Goal: Task Accomplishment & Management: Manage account settings

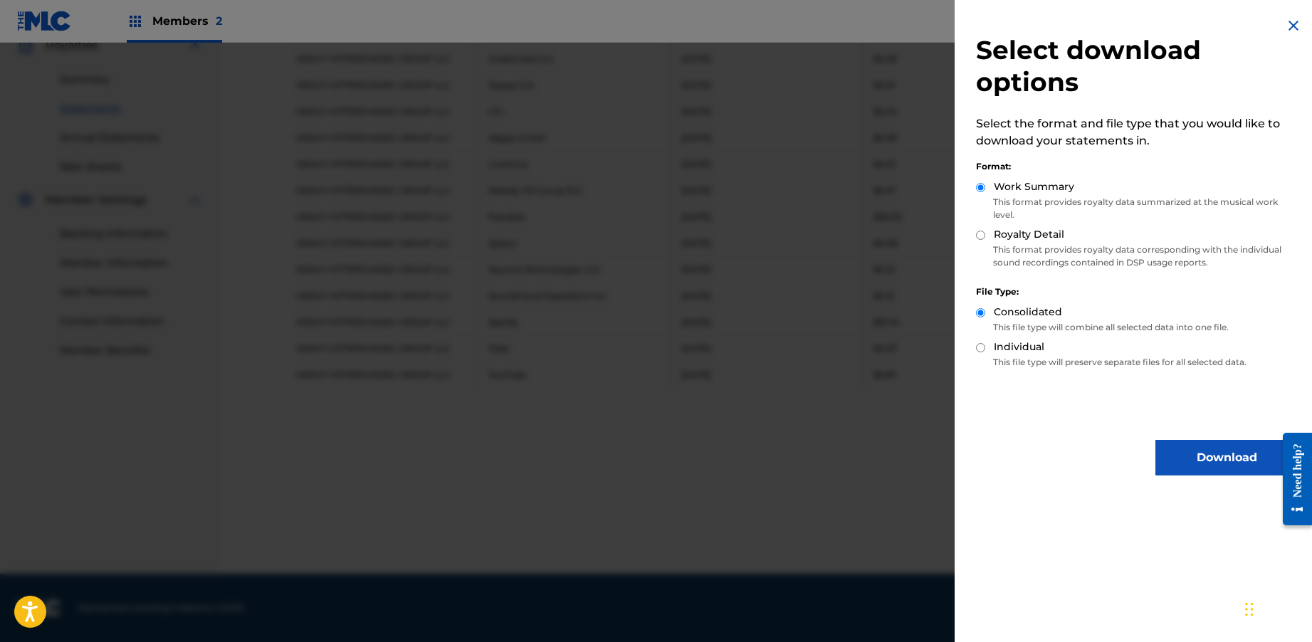
click at [1285, 26] on img at bounding box center [1293, 25] width 17 height 17
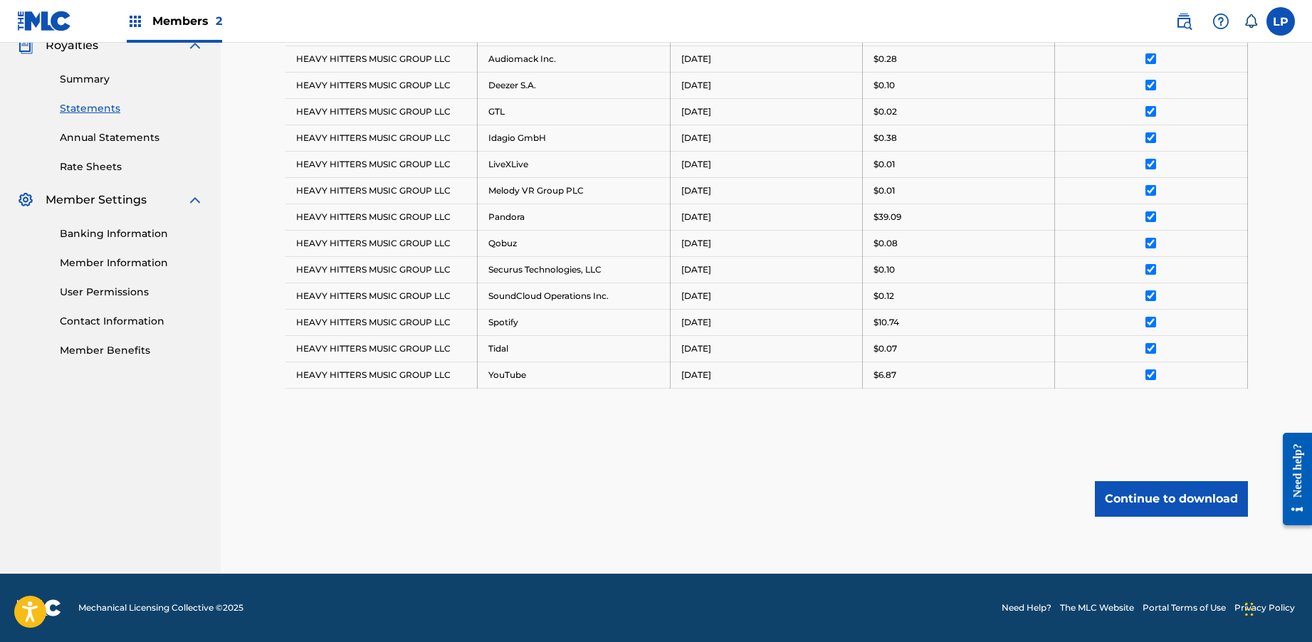
click at [1273, 25] on label at bounding box center [1281, 21] width 28 height 28
click at [1281, 21] on input "[PERSON_NAME] Pickett [EMAIL_ADDRESS][DOMAIN_NAME] Notification Preferences Pro…" at bounding box center [1281, 21] width 0 height 0
click at [1146, 172] on link "Profile" at bounding box center [1141, 177] width 28 height 13
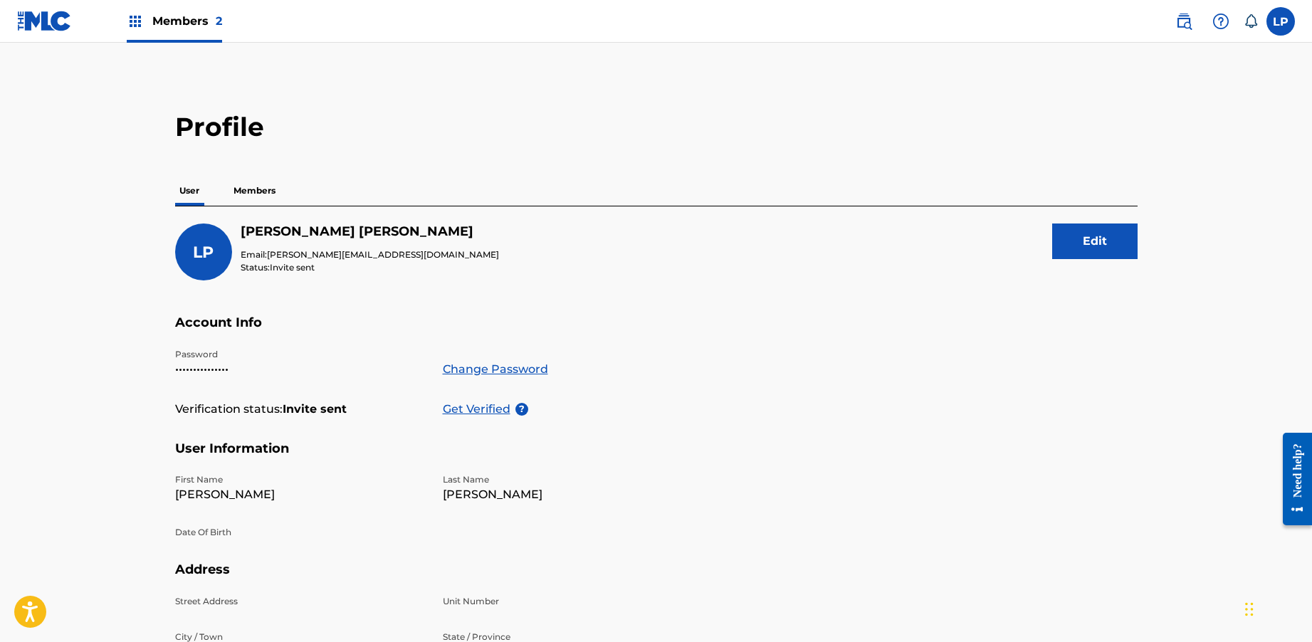
click at [268, 187] on p "Members" at bounding box center [254, 191] width 51 height 30
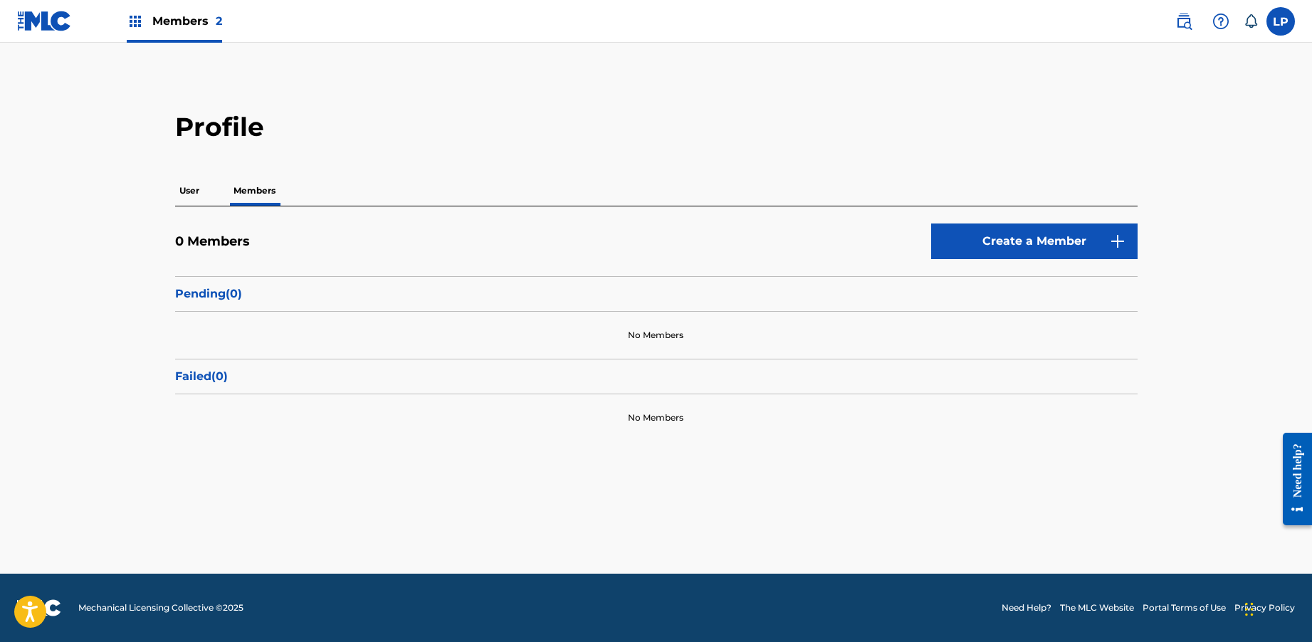
click at [182, 191] on p "User" at bounding box center [189, 191] width 28 height 30
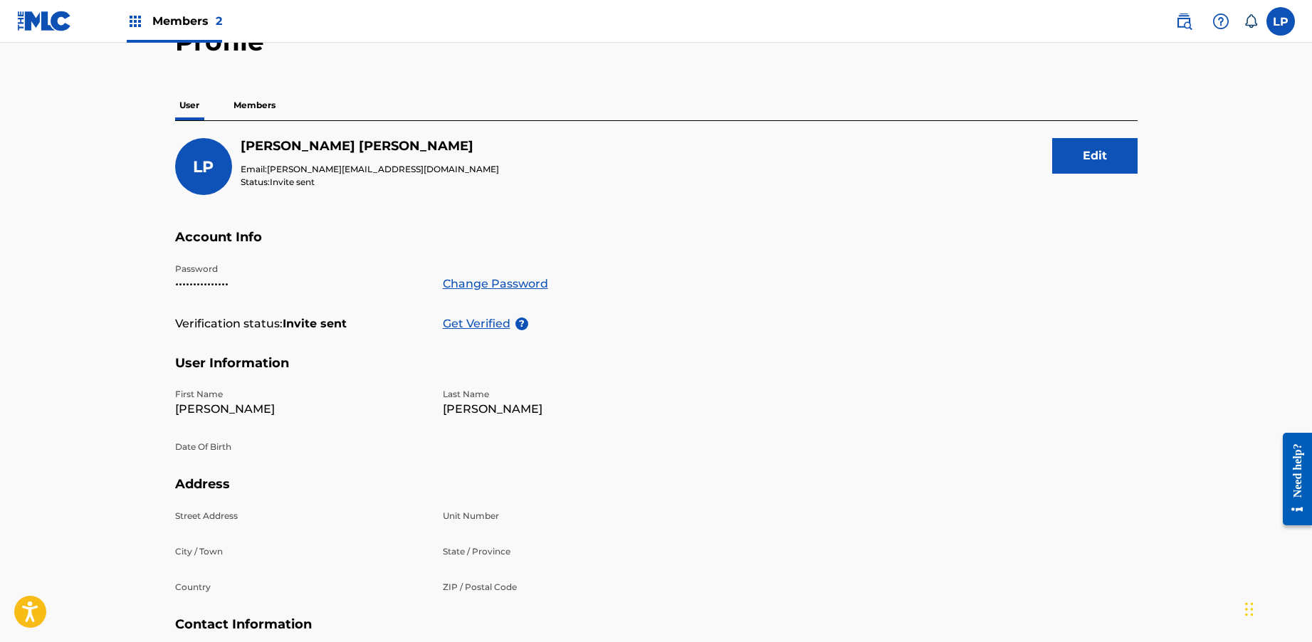
scroll to position [67, 0]
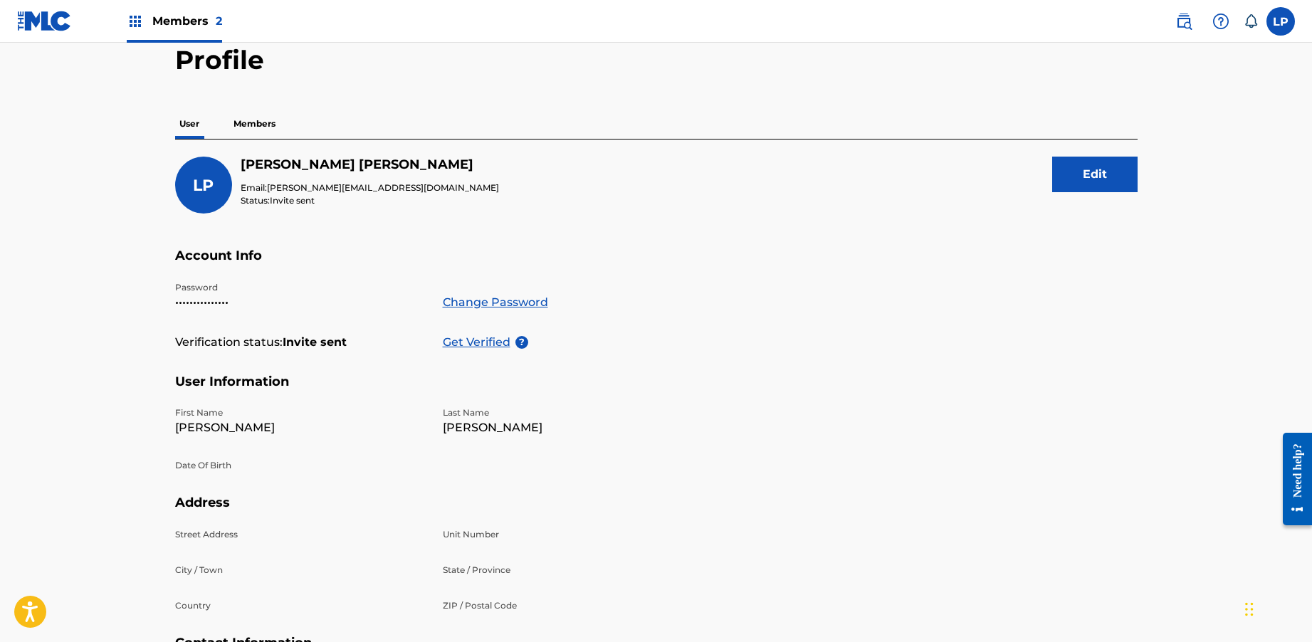
click at [263, 118] on p "Members" at bounding box center [254, 124] width 51 height 30
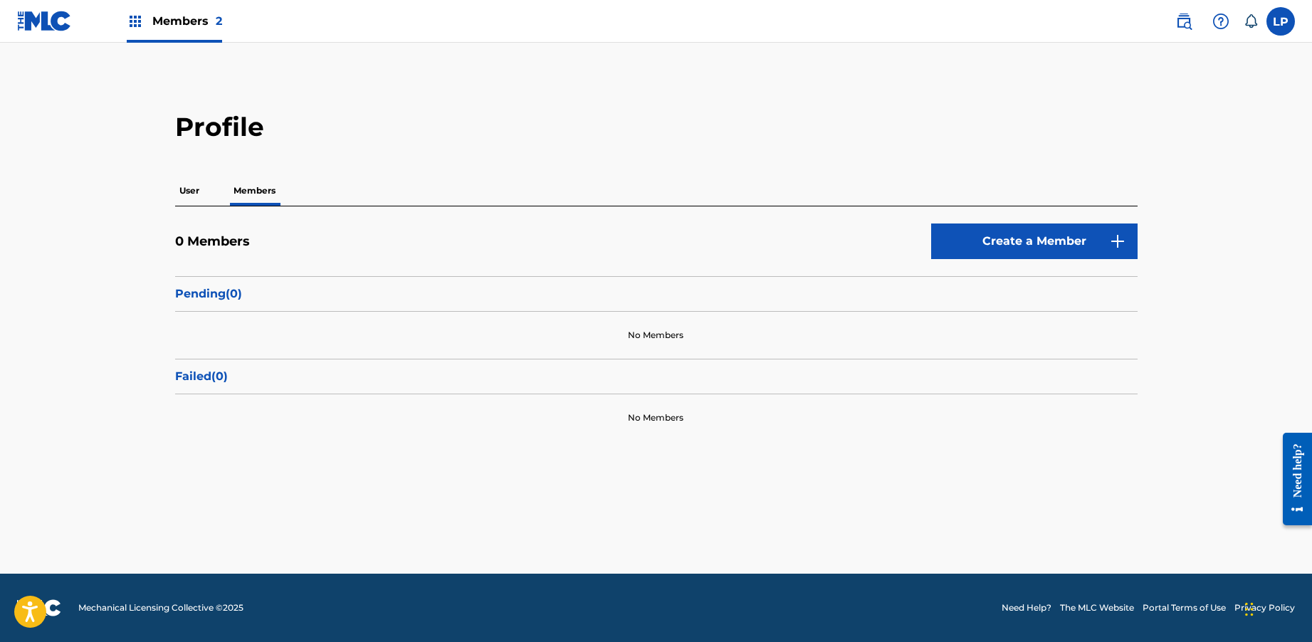
click at [947, 229] on button "Create a Member" at bounding box center [1034, 242] width 207 height 36
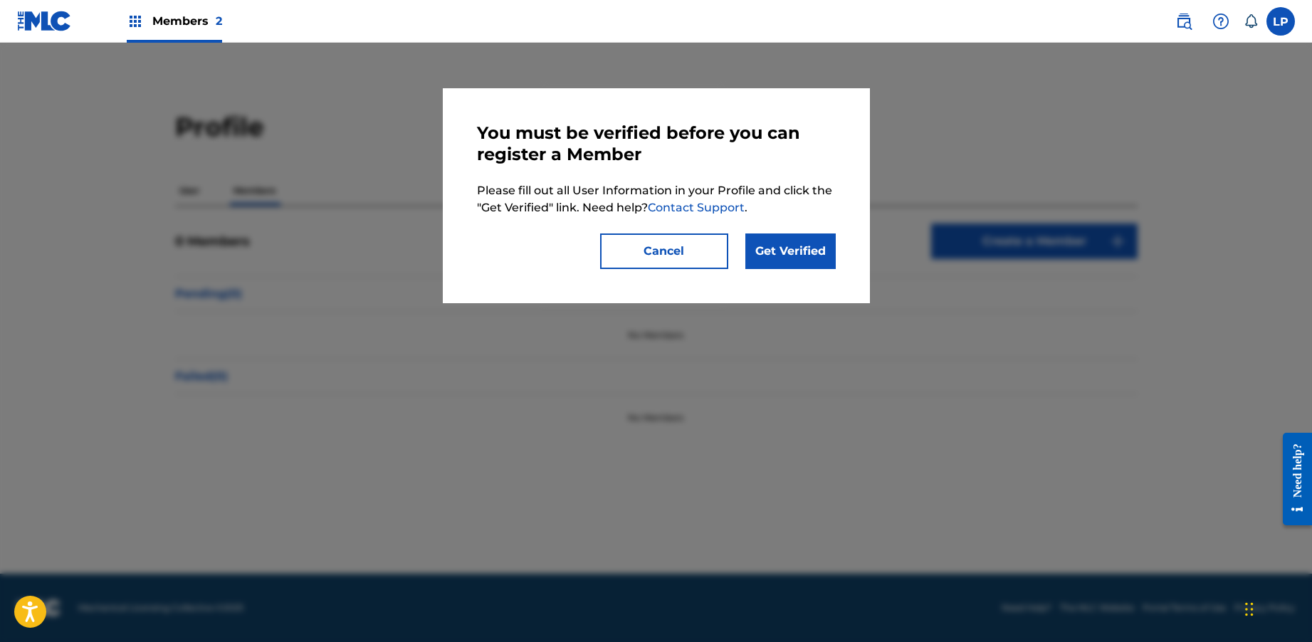
click at [635, 262] on button "Cancel" at bounding box center [664, 252] width 128 height 36
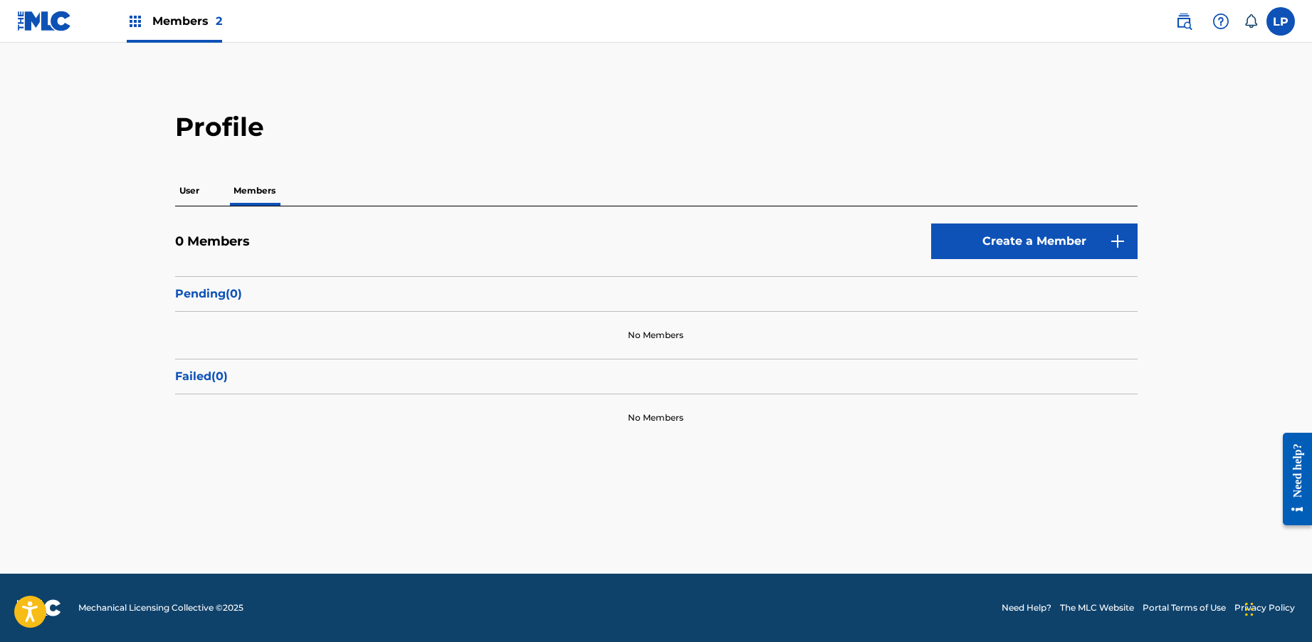
click at [193, 187] on p "User" at bounding box center [189, 191] width 28 height 30
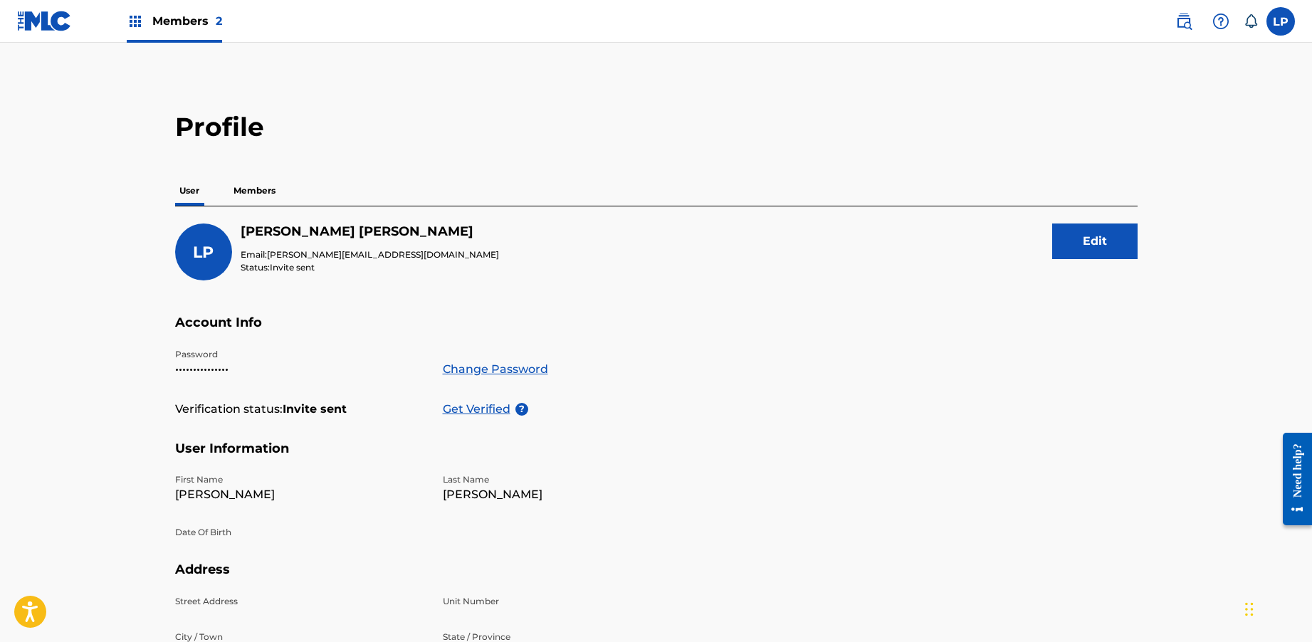
scroll to position [8, 0]
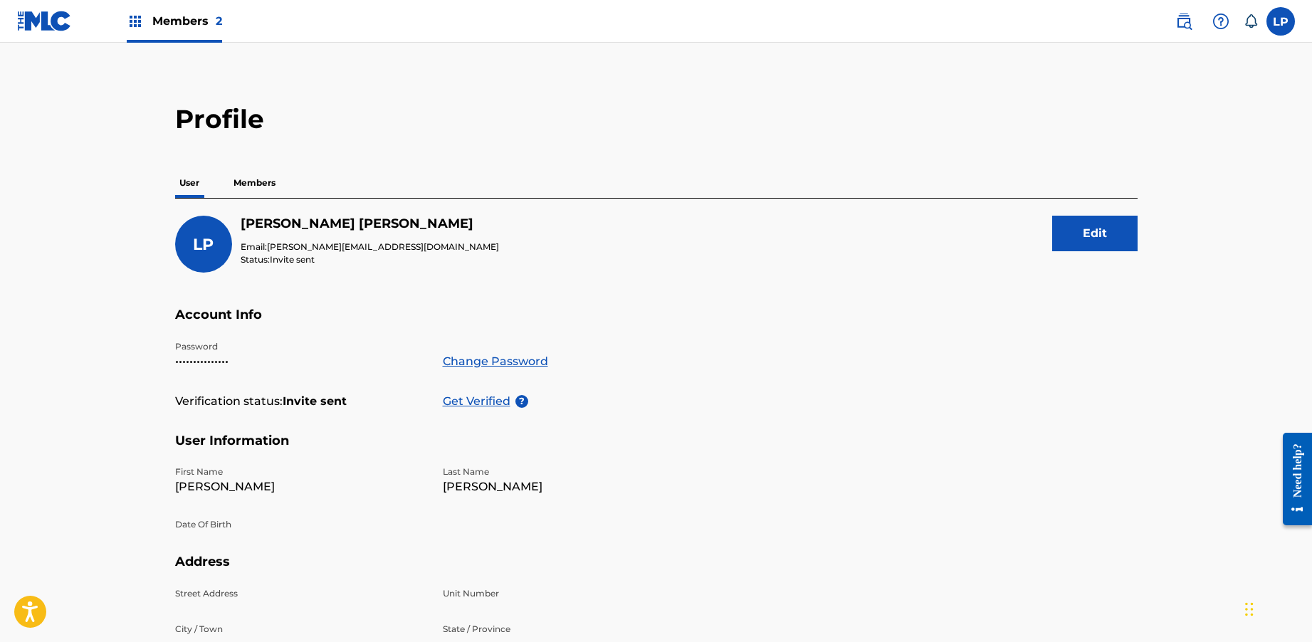
click at [465, 407] on p "Get Verified" at bounding box center [479, 401] width 73 height 17
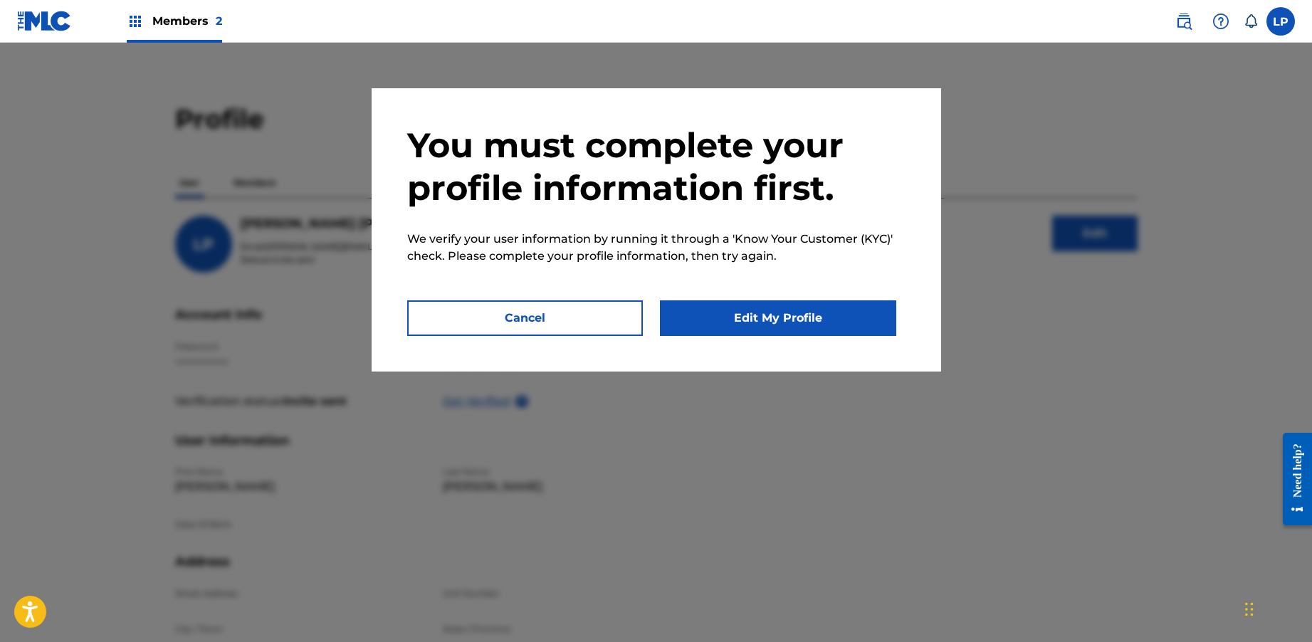
click at [753, 325] on button "Edit My Profile" at bounding box center [778, 319] width 236 height 36
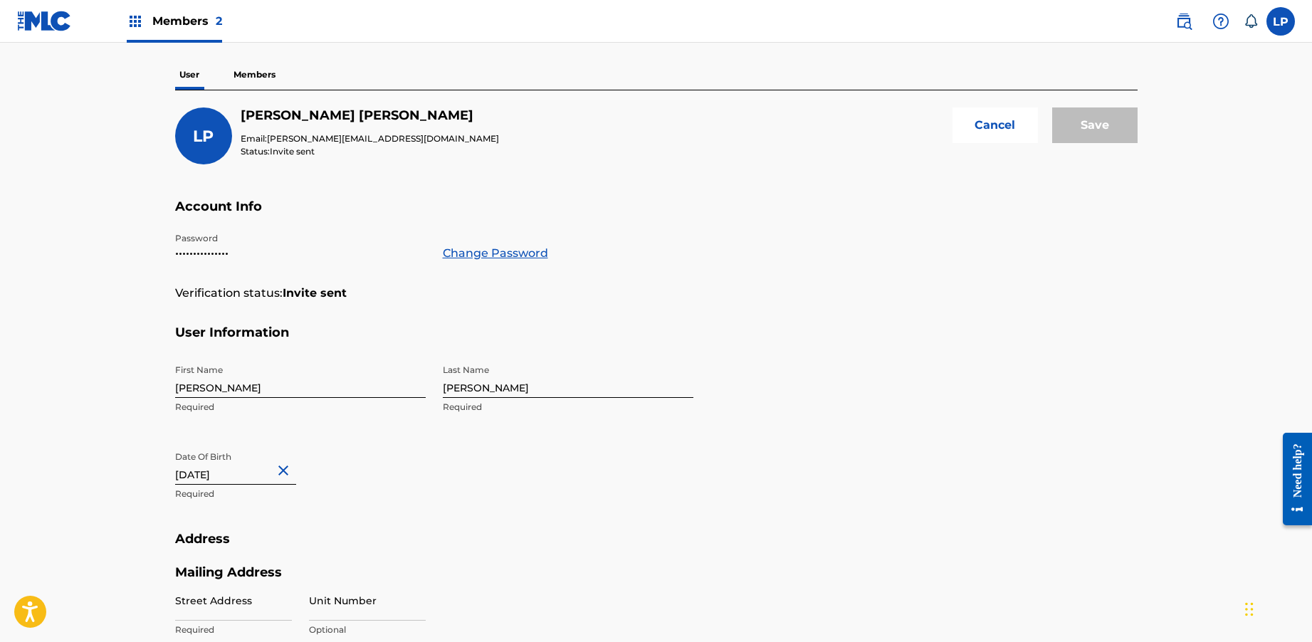
scroll to position [125, 0]
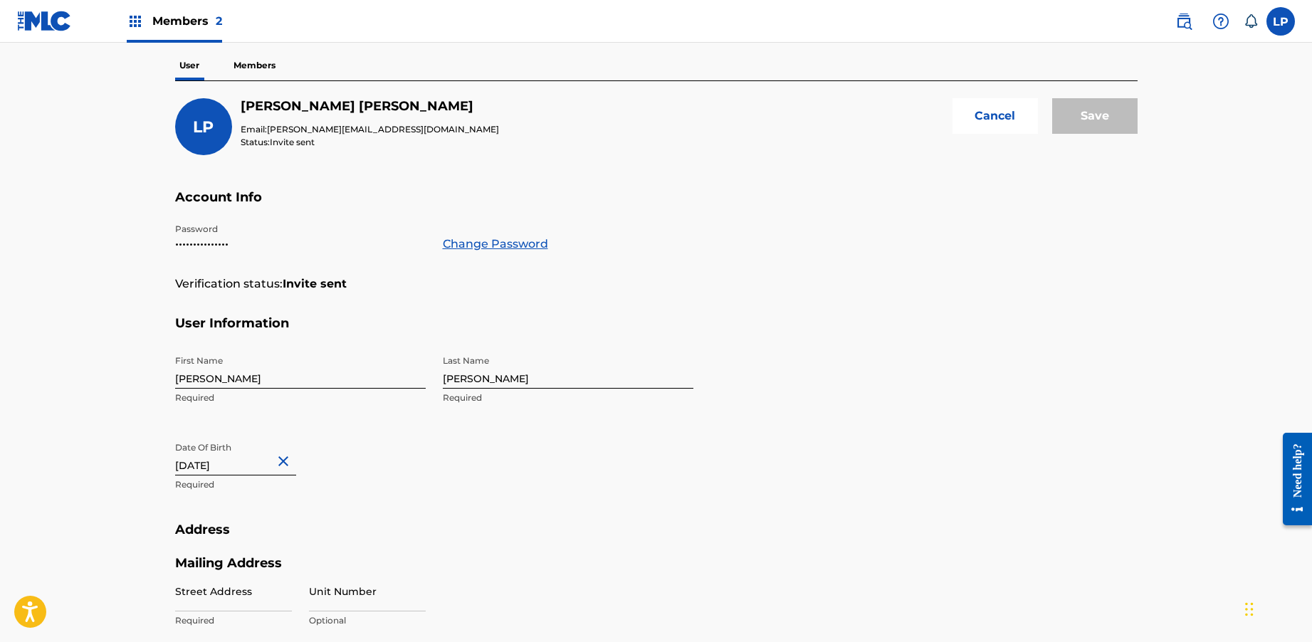
click at [276, 460] on button "Close" at bounding box center [285, 460] width 21 height 43
type input "N"
type input "11/15/1992"
click at [363, 515] on div "First Name Lamar Required Last Name Pickett Required Date Of Birth 11/15/1992 R…" at bounding box center [434, 435] width 518 height 174
click at [283, 466] on input "11/15/1992" at bounding box center [235, 455] width 121 height 41
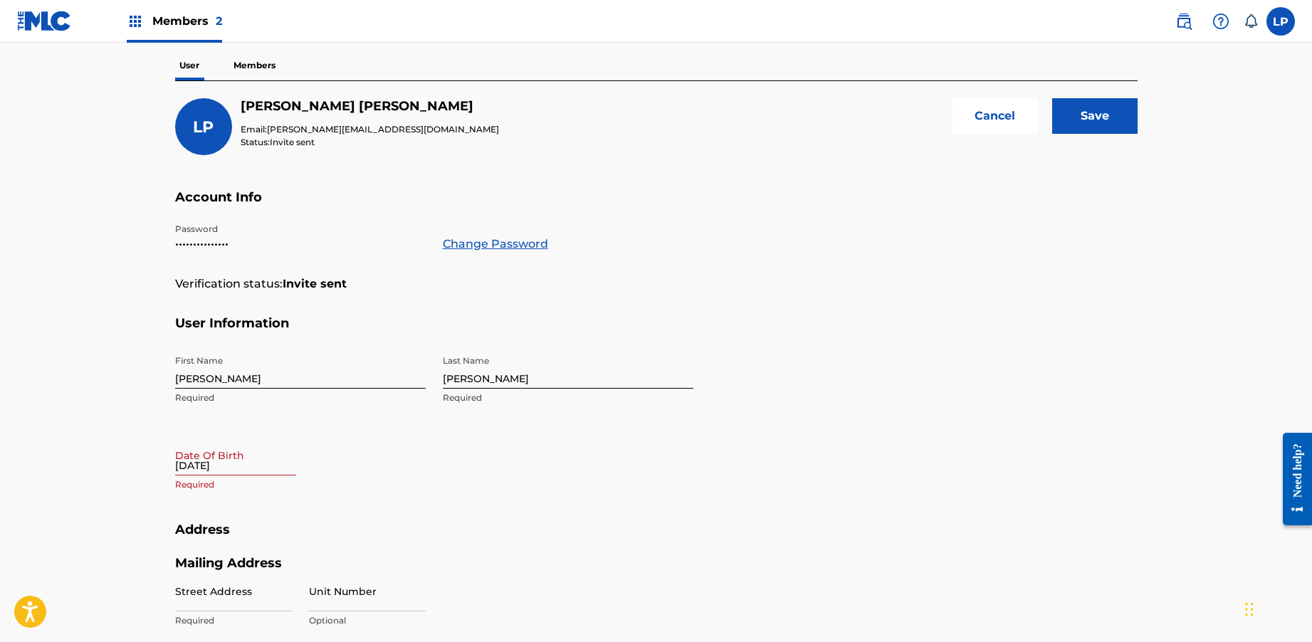
select select "7"
select select "2025"
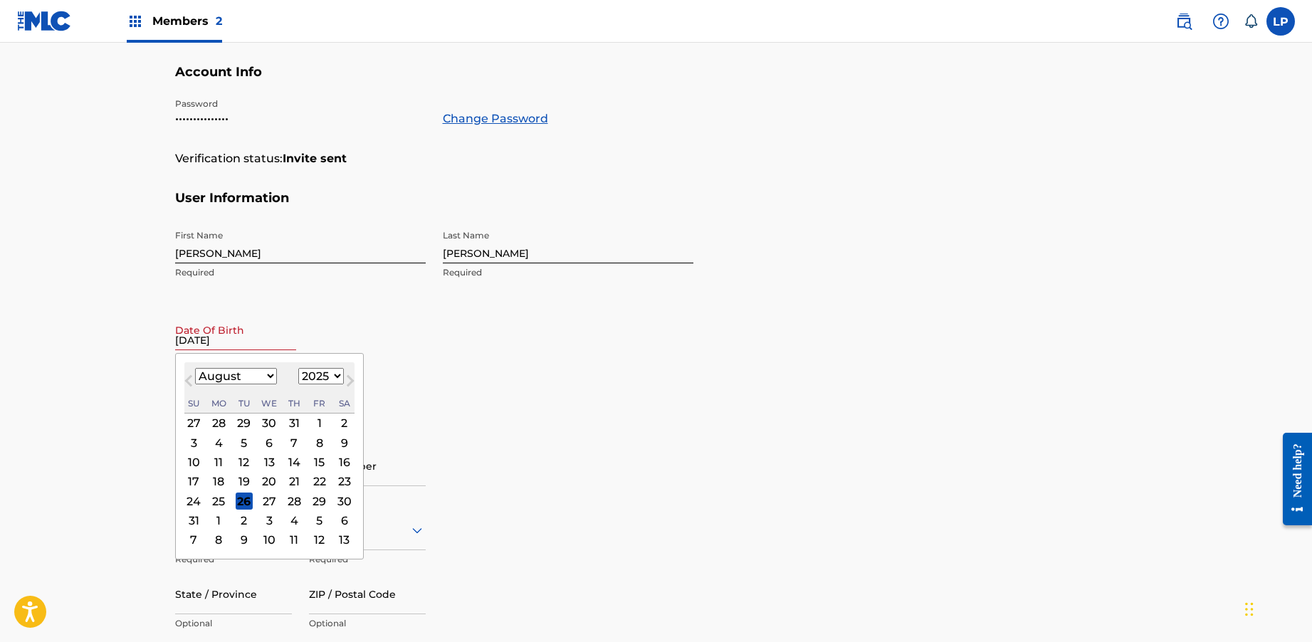
scroll to position [324, 0]
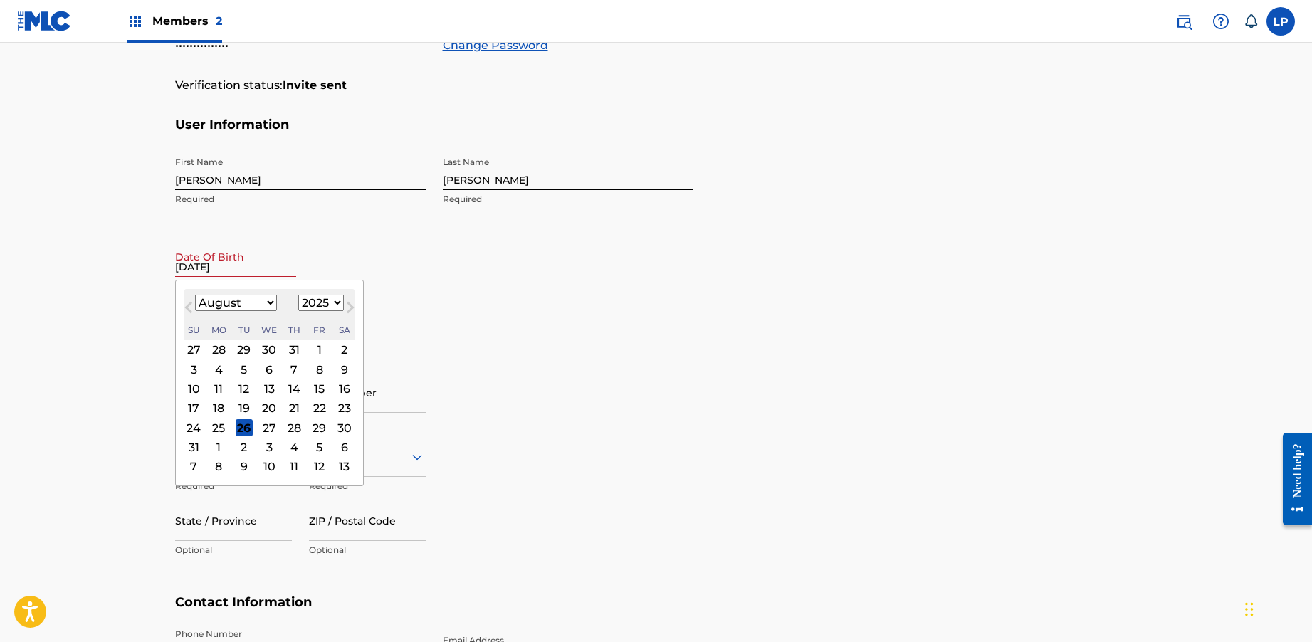
click at [209, 307] on select "January February March April May June July August September October November De…" at bounding box center [236, 303] width 82 height 16
select select "10"
click at [195, 295] on select "January February March April May June July August September October November De…" at bounding box center [236, 303] width 82 height 16
click at [315, 305] on select "1899 1900 1901 1902 1903 1904 1905 1906 1907 1908 1909 1910 1911 1912 1913 1914…" at bounding box center [321, 303] width 46 height 16
select select "1992"
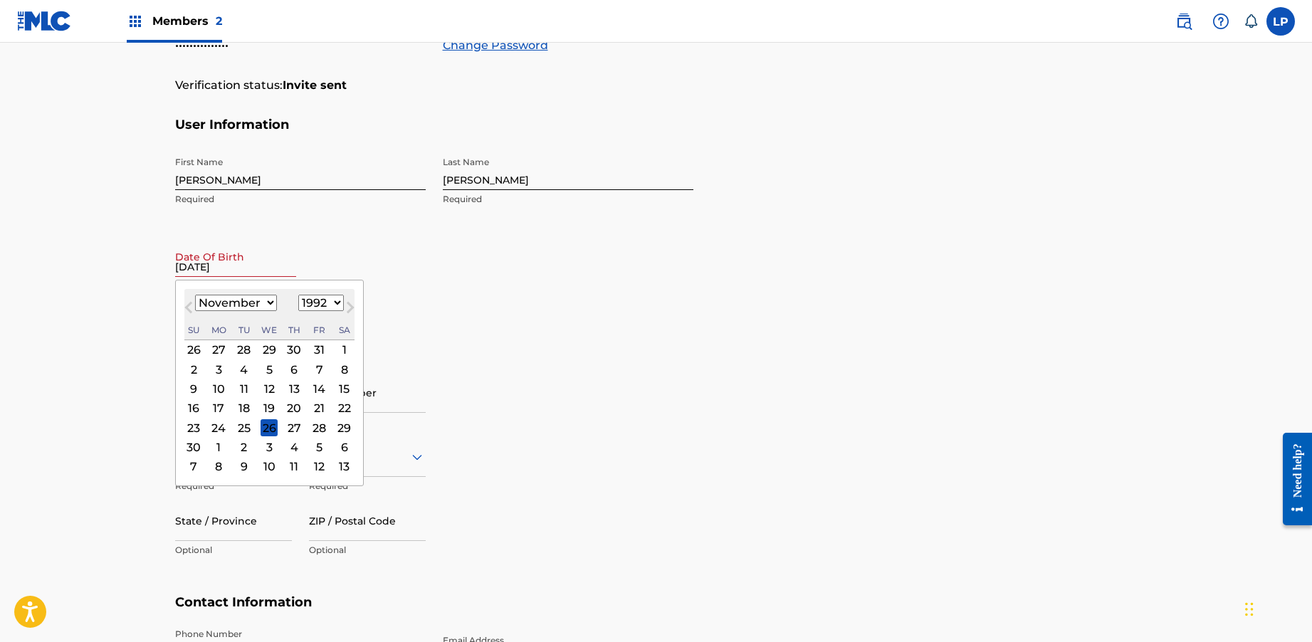
click at [298, 295] on select "1899 1900 1901 1902 1903 1904 1905 1906 1907 1908 1909 1910 1911 1912 1913 1914…" at bounding box center [321, 303] width 46 height 16
click at [197, 395] on div "15" at bounding box center [193, 389] width 17 height 17
type input "November 15 1992"
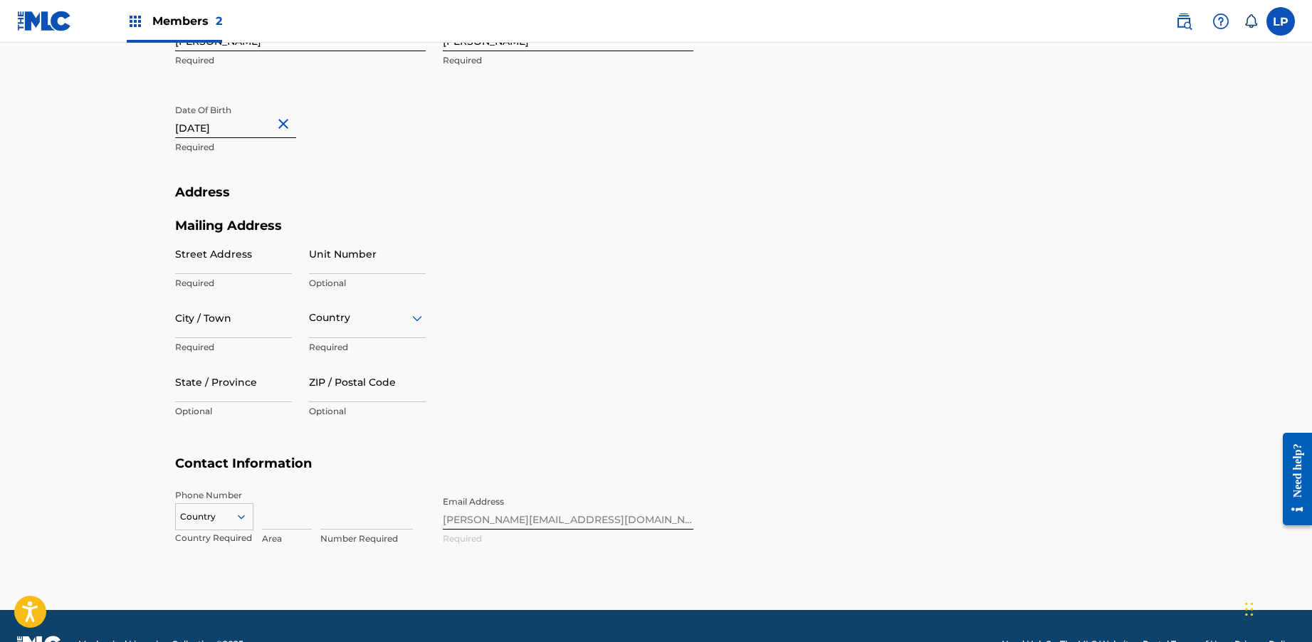
scroll to position [472, 0]
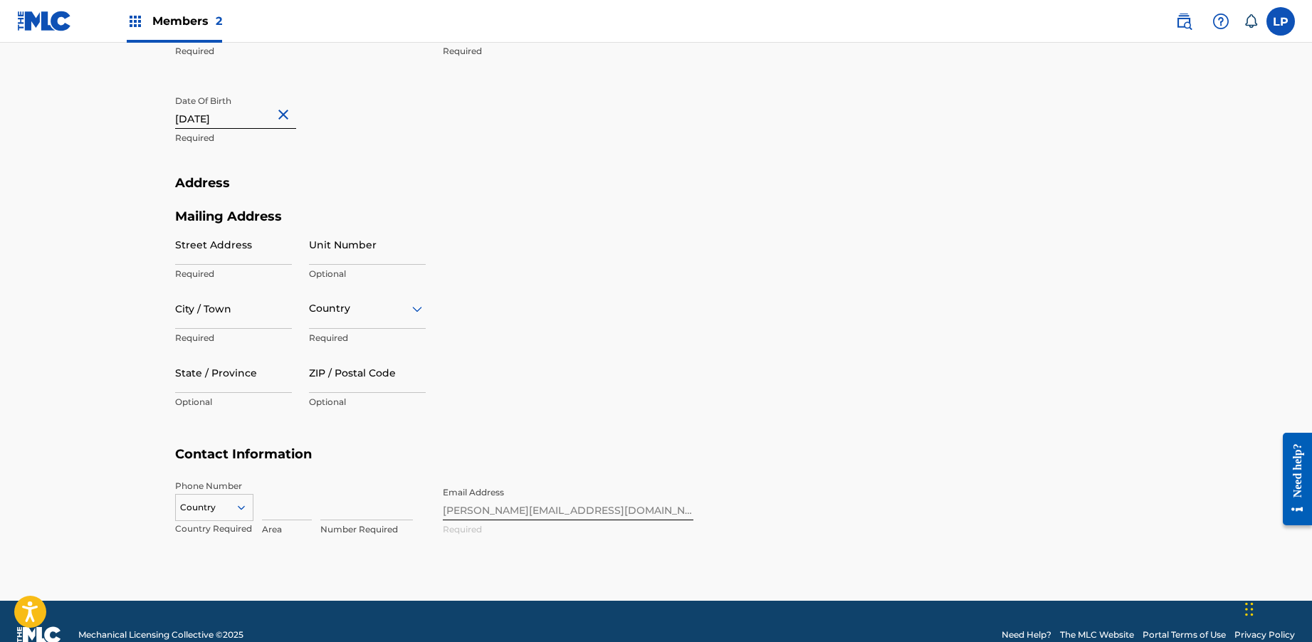
click at [191, 261] on input "Street Address" at bounding box center [233, 244] width 117 height 41
paste input "4632 Magnolia Blvd"
type input "4632 Magnolia Blvd"
click at [241, 327] on input "City / Town" at bounding box center [233, 308] width 117 height 41
type input "Burbank"
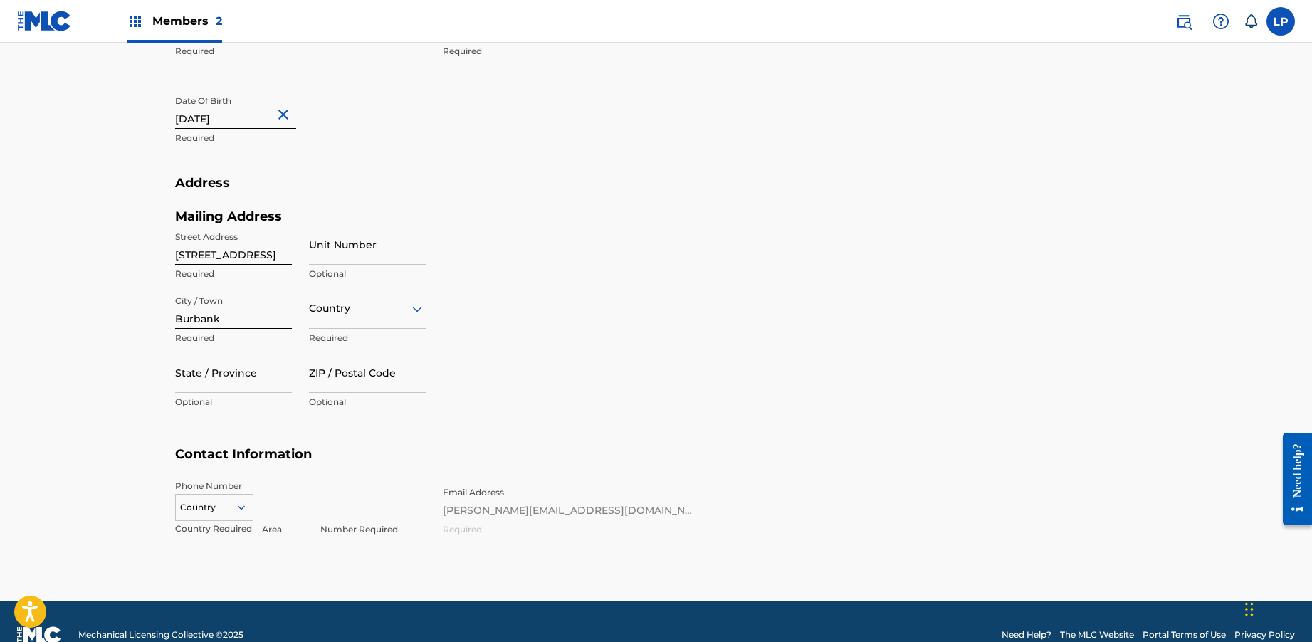
click at [273, 390] on input "State / Province" at bounding box center [233, 372] width 117 height 41
type input "California"
click at [357, 314] on div at bounding box center [367, 309] width 117 height 18
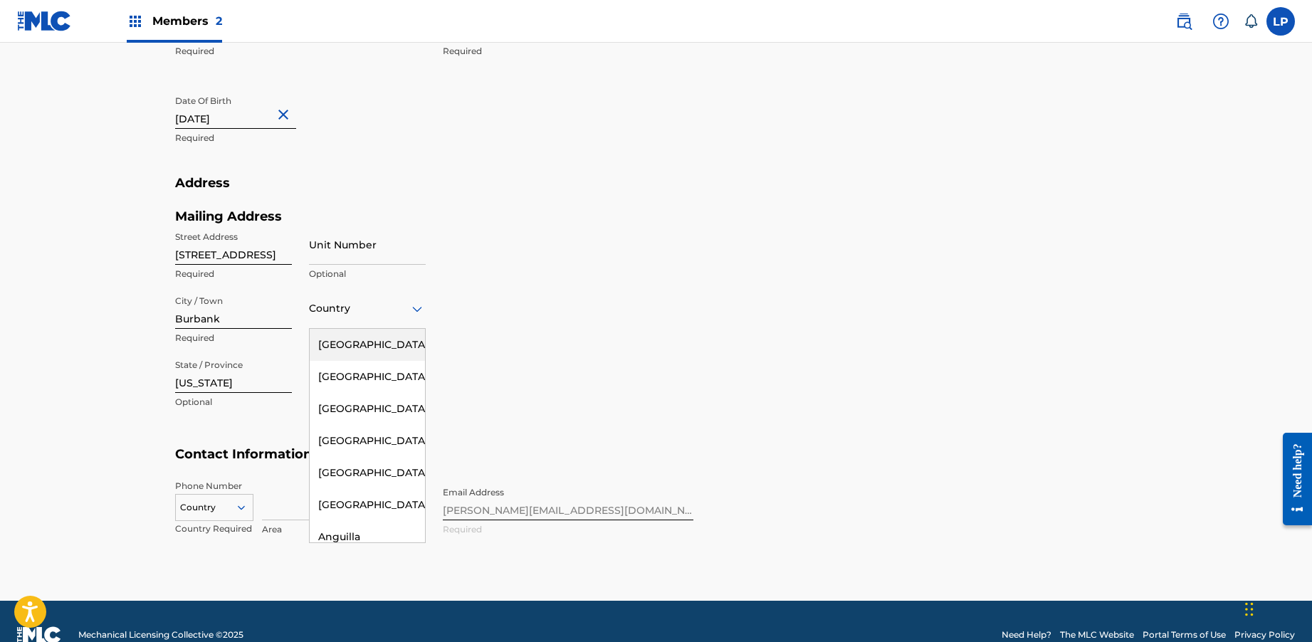
click at [363, 348] on div "United States" at bounding box center [367, 345] width 115 height 32
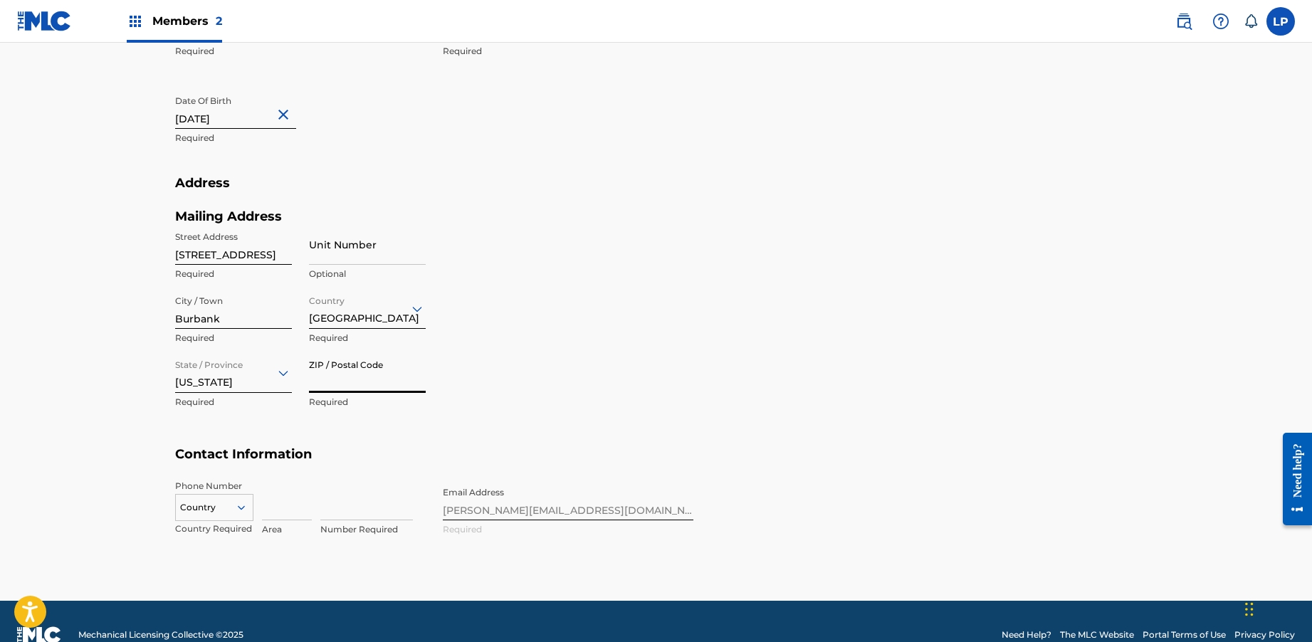
click at [370, 380] on input "ZIP / Postal Code" at bounding box center [367, 372] width 117 height 41
type input "91505"
click at [432, 432] on div "Mailing Address Street Address 4632 Magnolia Blvd Required Unit Number Optional…" at bounding box center [434, 328] width 518 height 239
click at [239, 503] on div "AL +355, 3 of 216. 216 results available. Use Up and Down to choose options, pr…" at bounding box center [214, 504] width 78 height 21
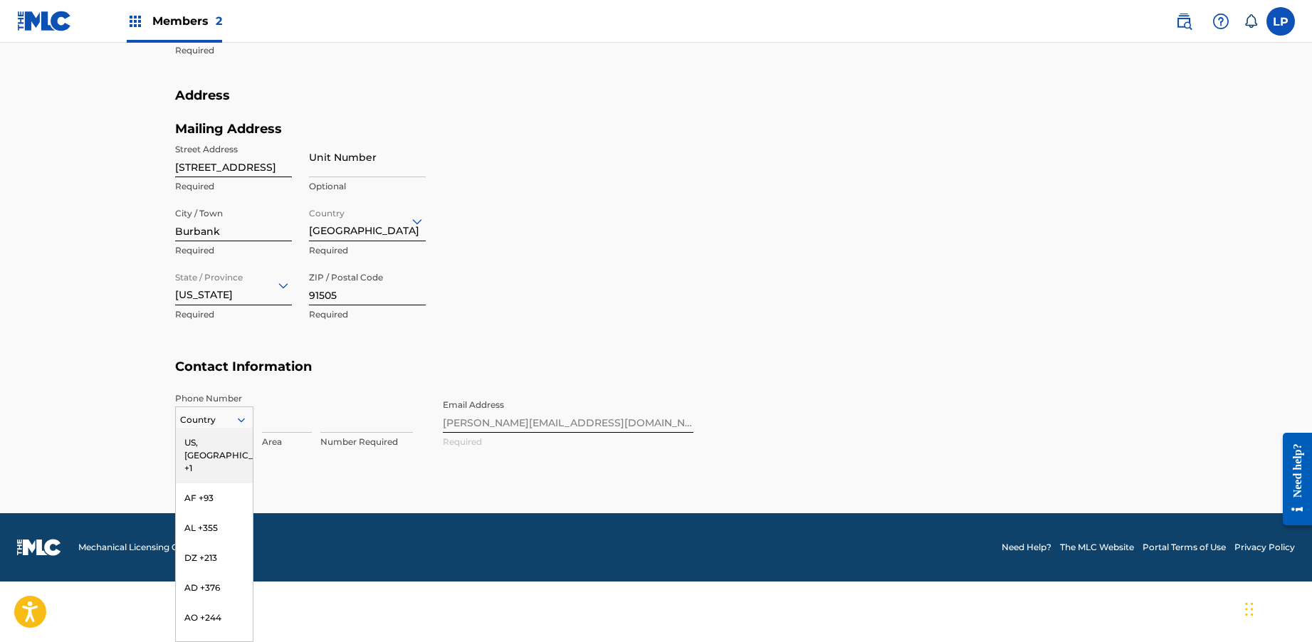
click at [216, 443] on div "US, CA +1" at bounding box center [214, 456] width 77 height 56
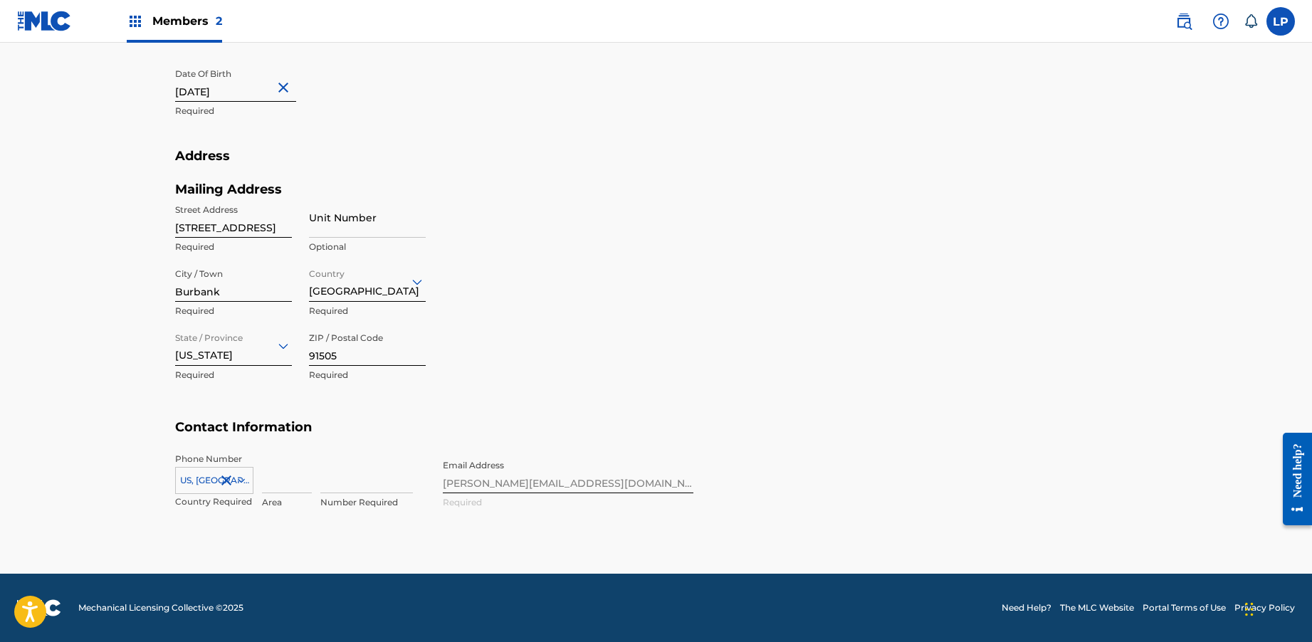
scroll to position [499, 0]
click at [290, 478] on input at bounding box center [287, 473] width 50 height 41
type input "412"
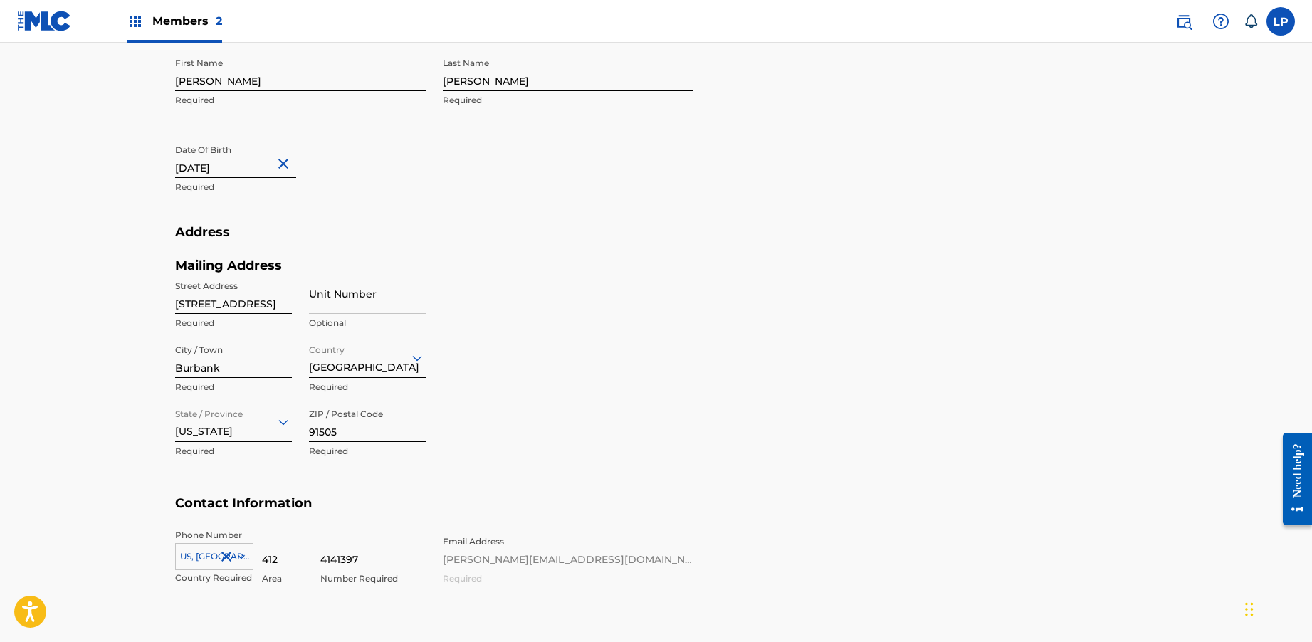
scroll to position [0, 0]
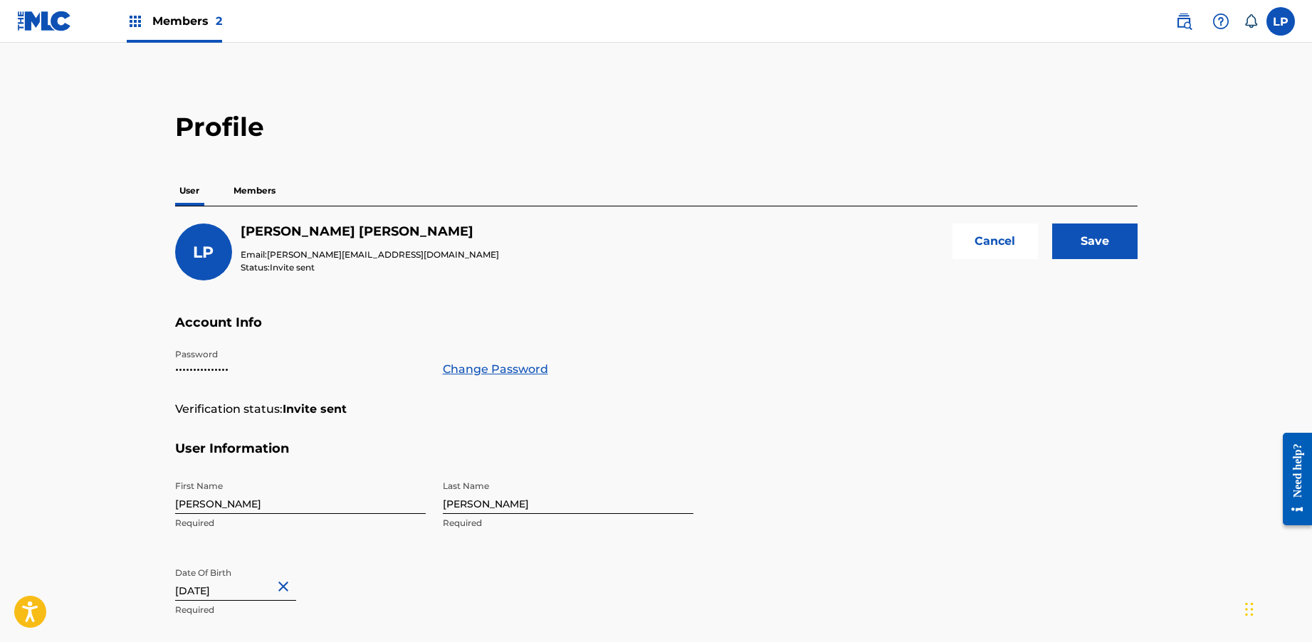
type input "4141397"
click at [1085, 245] on input "Save" at bounding box center [1094, 242] width 85 height 36
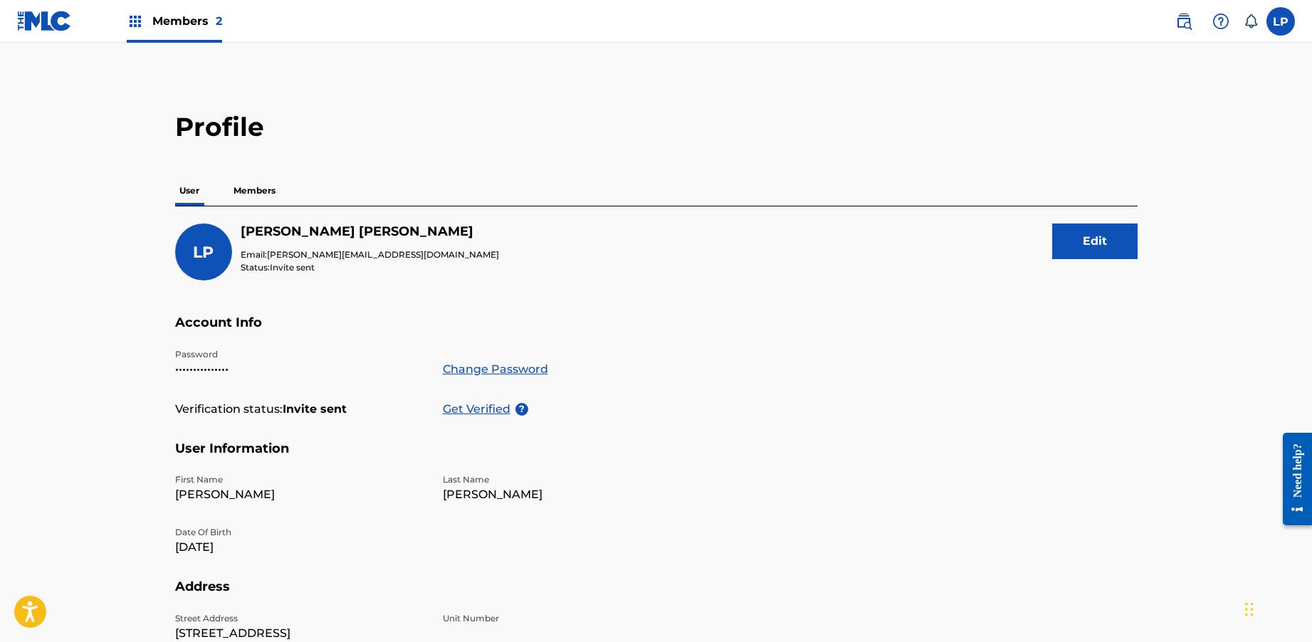
click at [454, 407] on p "Get Verified" at bounding box center [479, 409] width 73 height 17
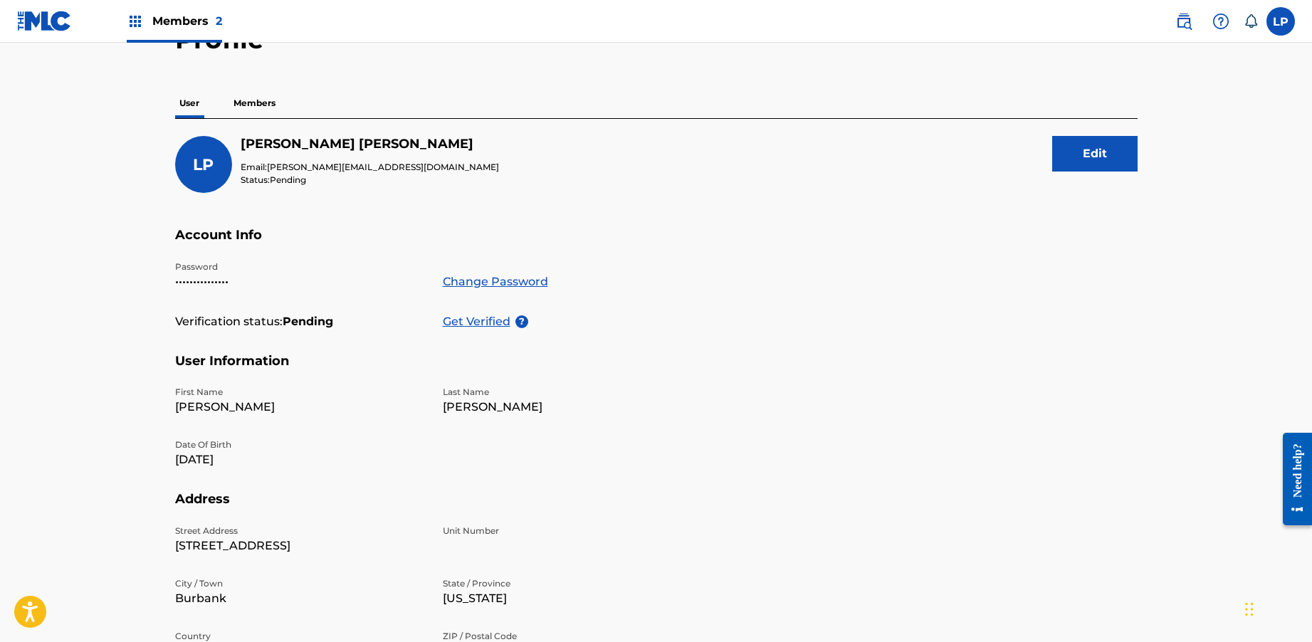
scroll to position [78, 0]
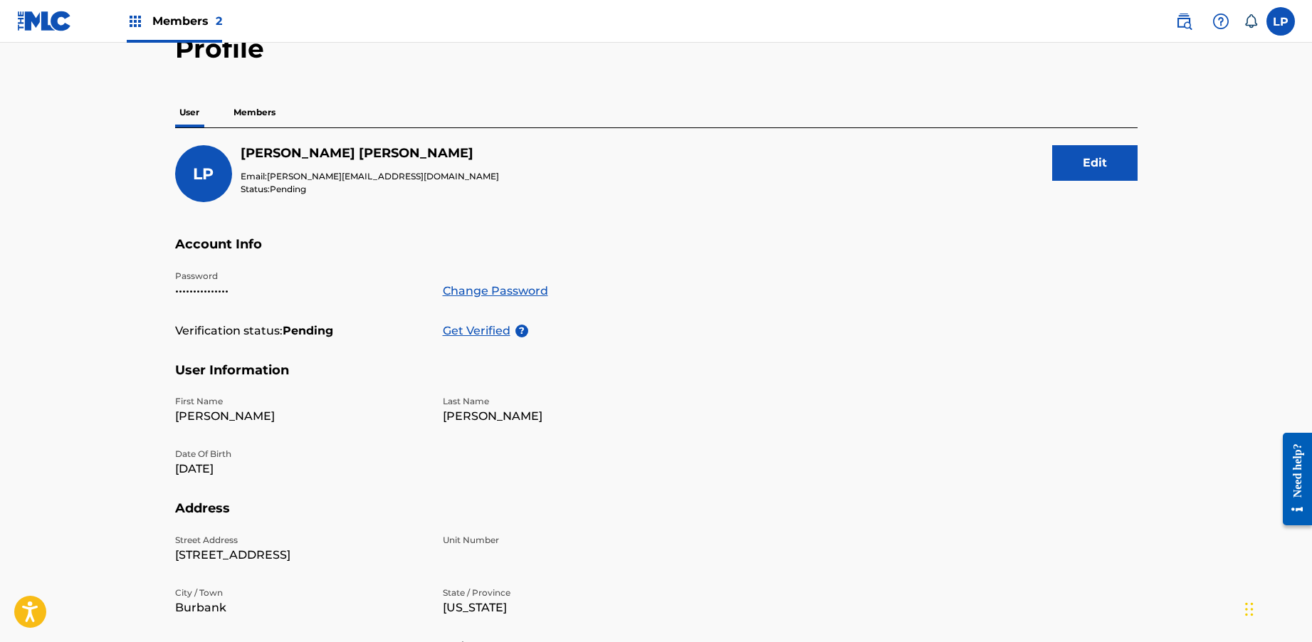
click at [252, 115] on p "Members" at bounding box center [254, 113] width 51 height 30
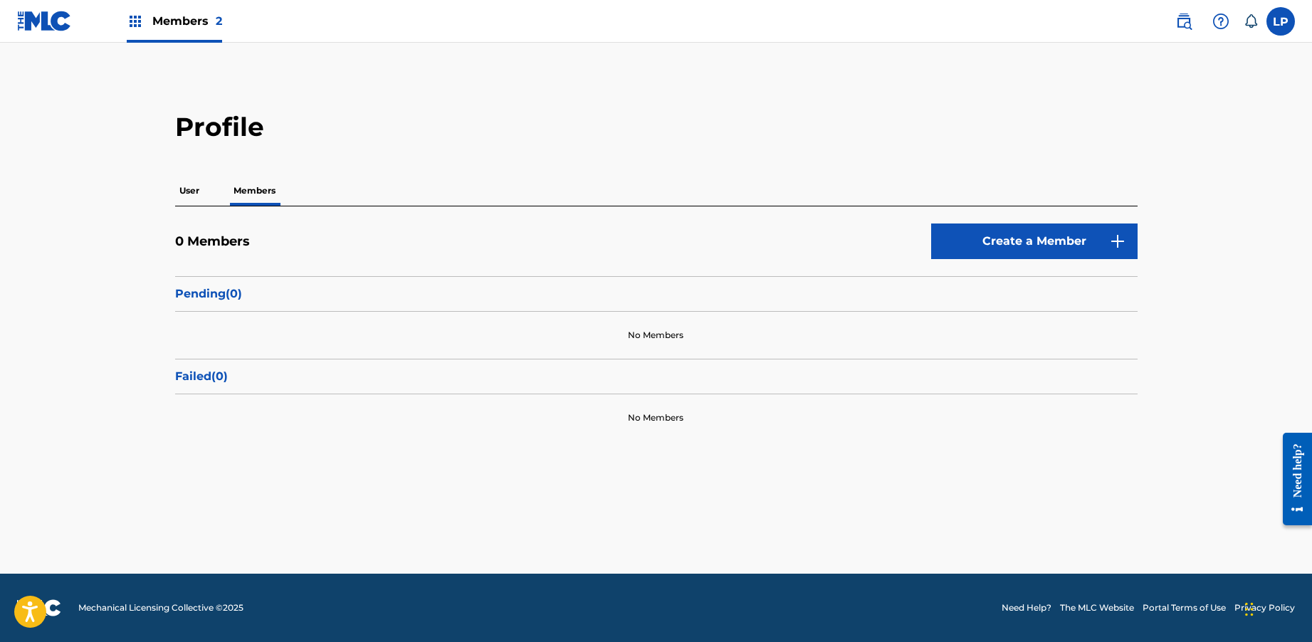
click at [198, 187] on p "User" at bounding box center [189, 191] width 28 height 30
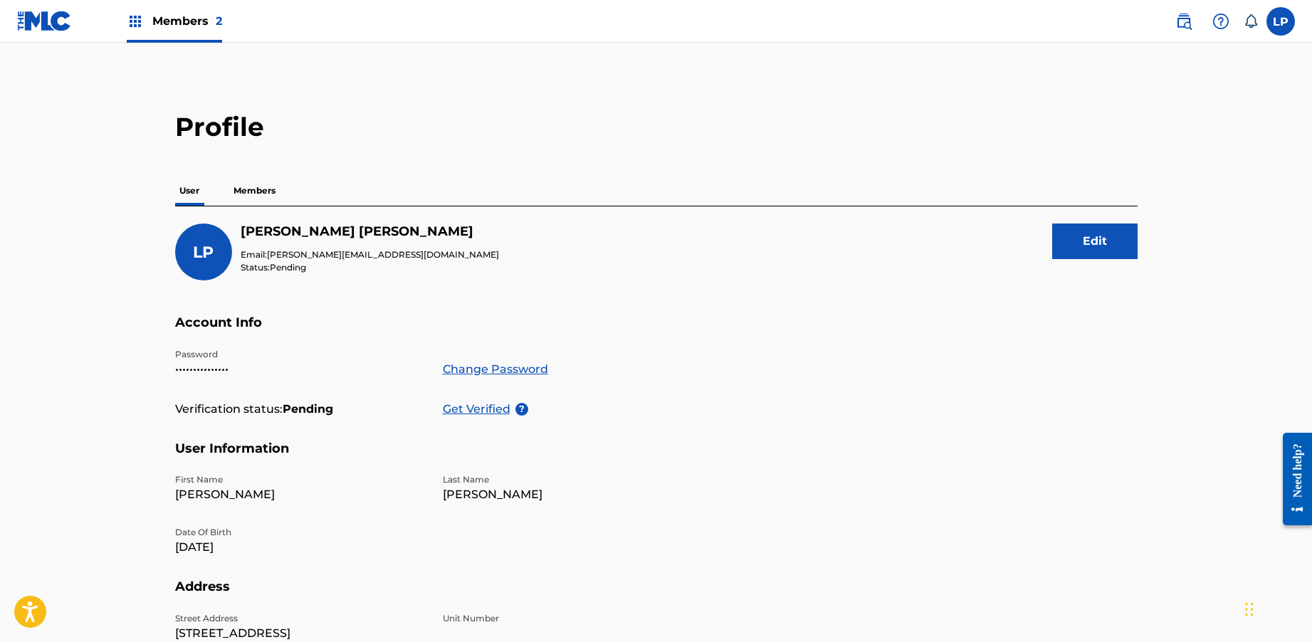
scroll to position [51, 0]
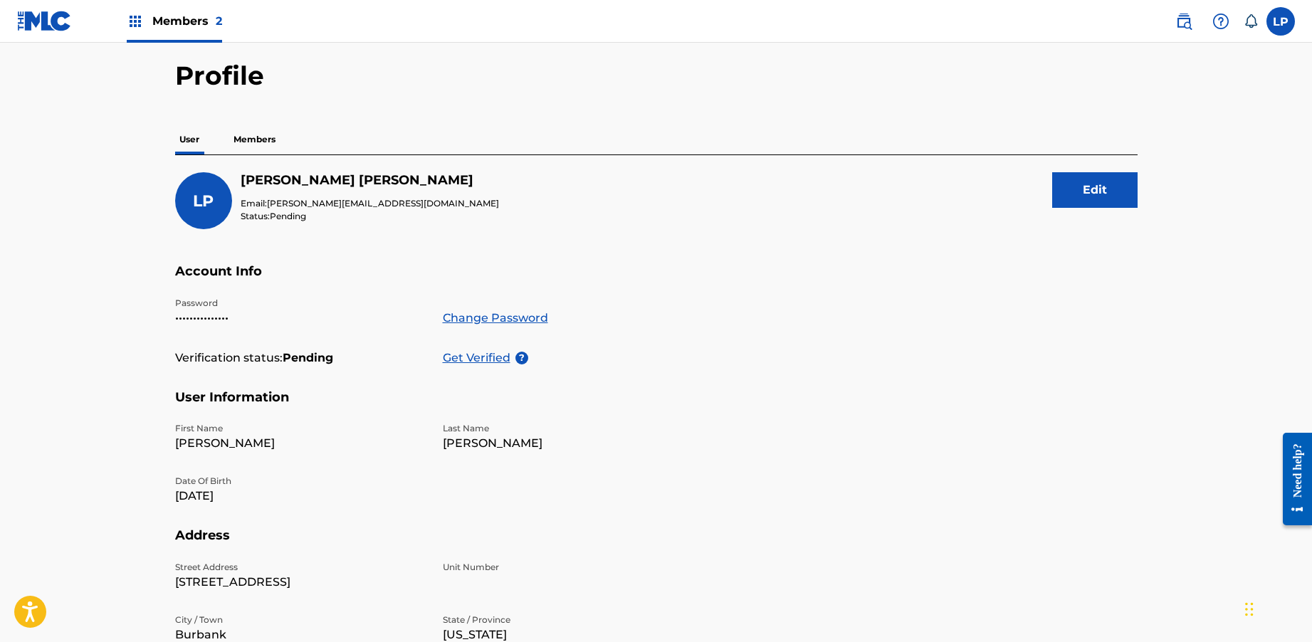
click at [251, 145] on p "Members" at bounding box center [254, 140] width 51 height 30
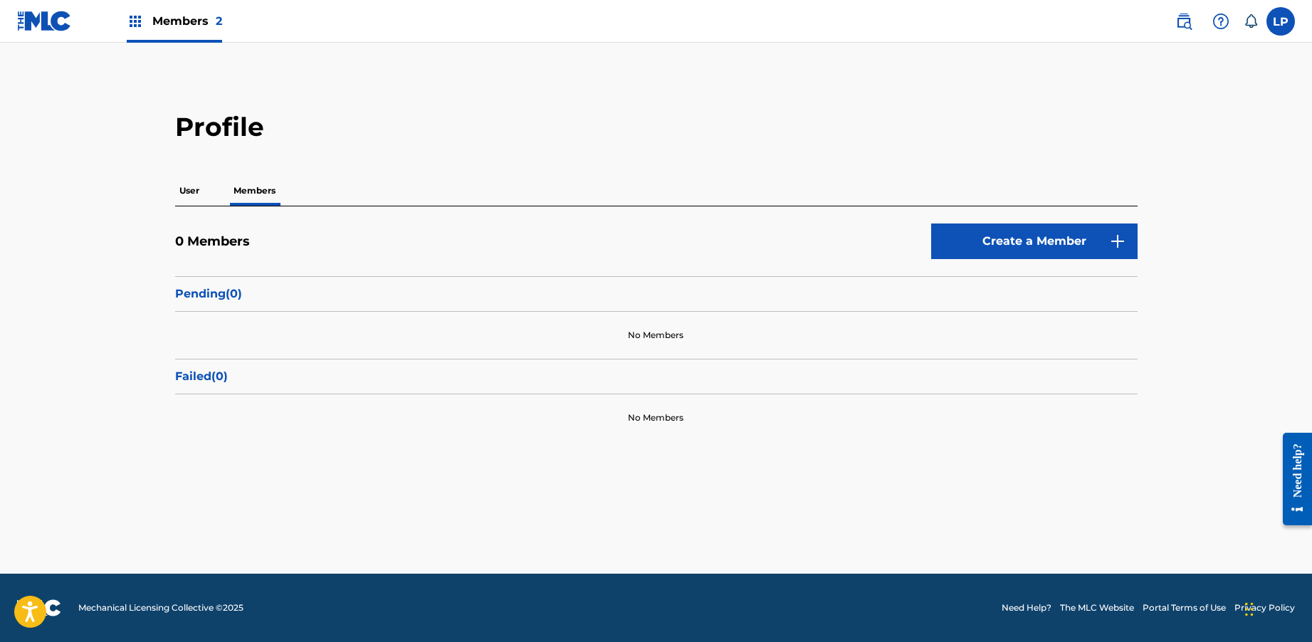
click at [200, 179] on p "User" at bounding box center [189, 191] width 28 height 30
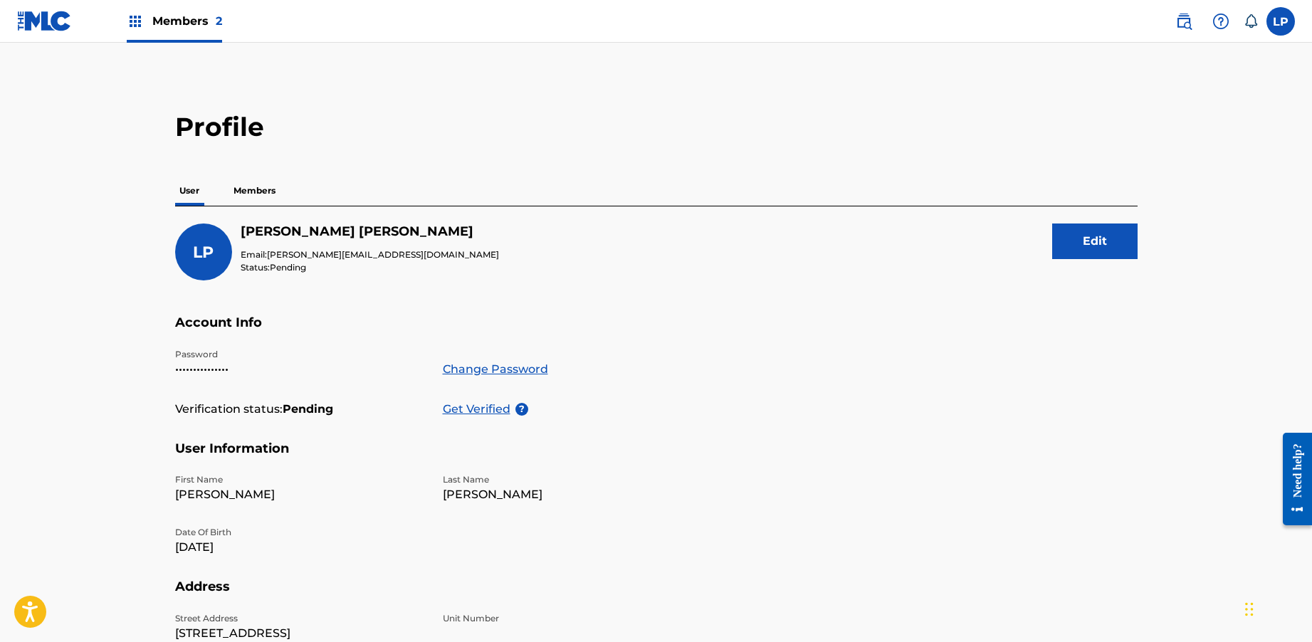
click at [262, 189] on p "Members" at bounding box center [254, 191] width 51 height 30
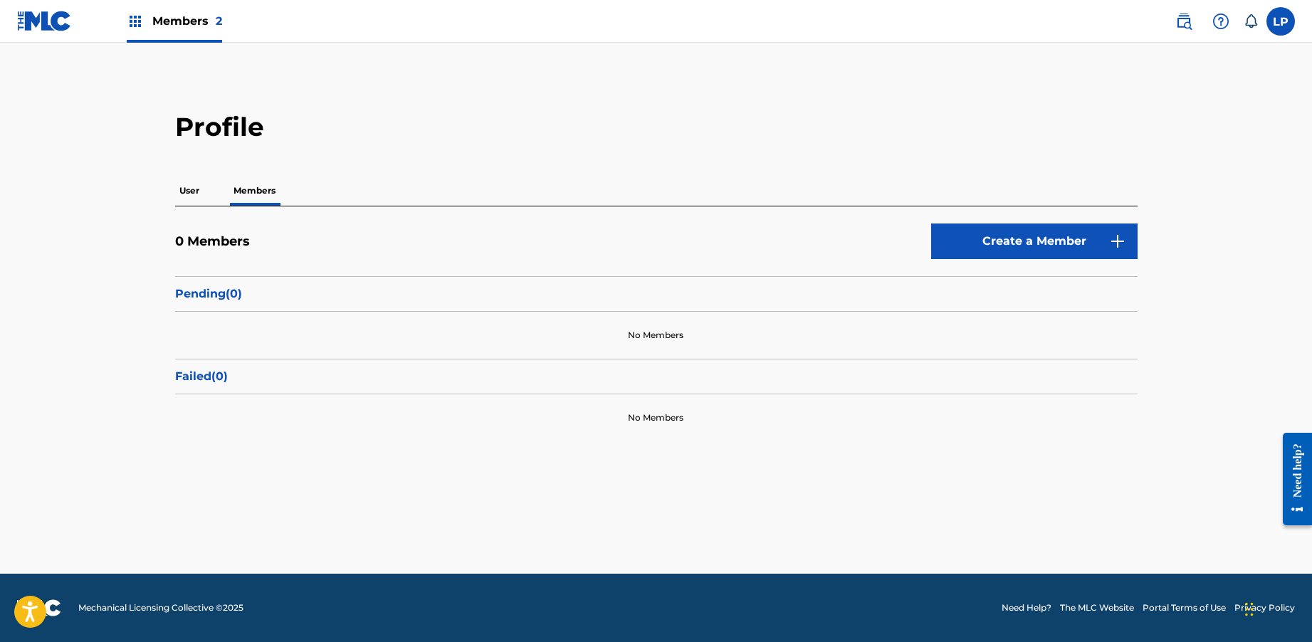
click at [194, 24] on span "Members 2" at bounding box center [187, 21] width 70 height 16
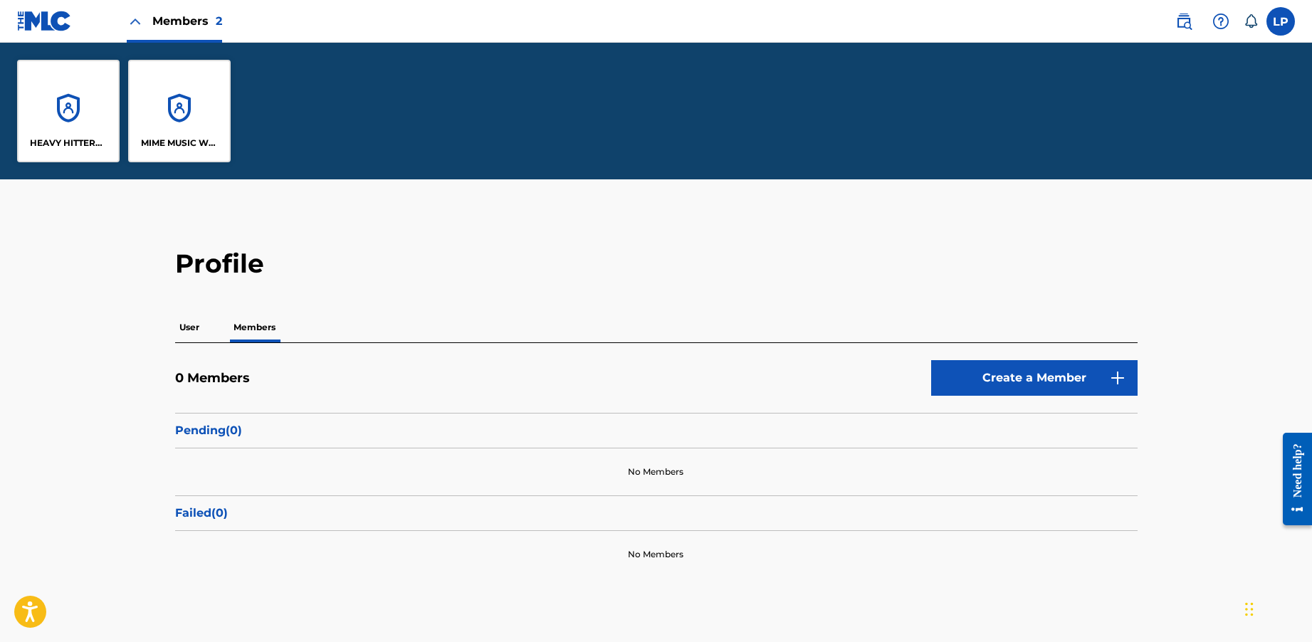
click at [108, 106] on div "HEAVY HITTERS MUSIC GROUP LLC" at bounding box center [68, 111] width 103 height 103
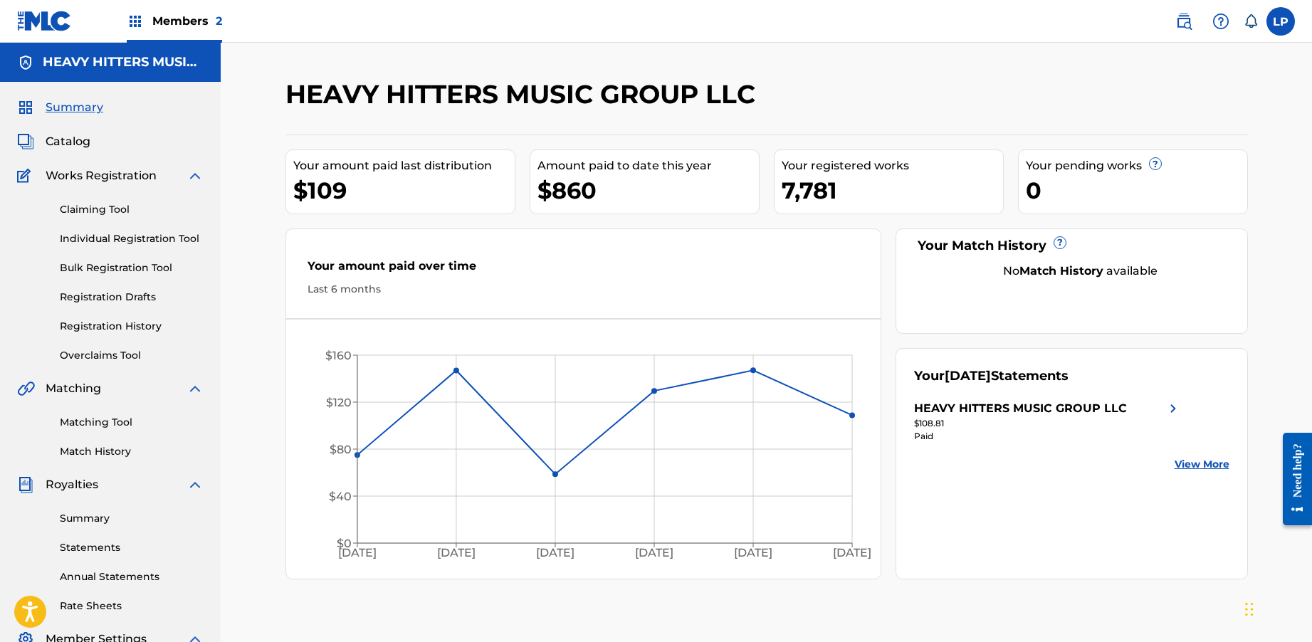
scroll to position [241, 0]
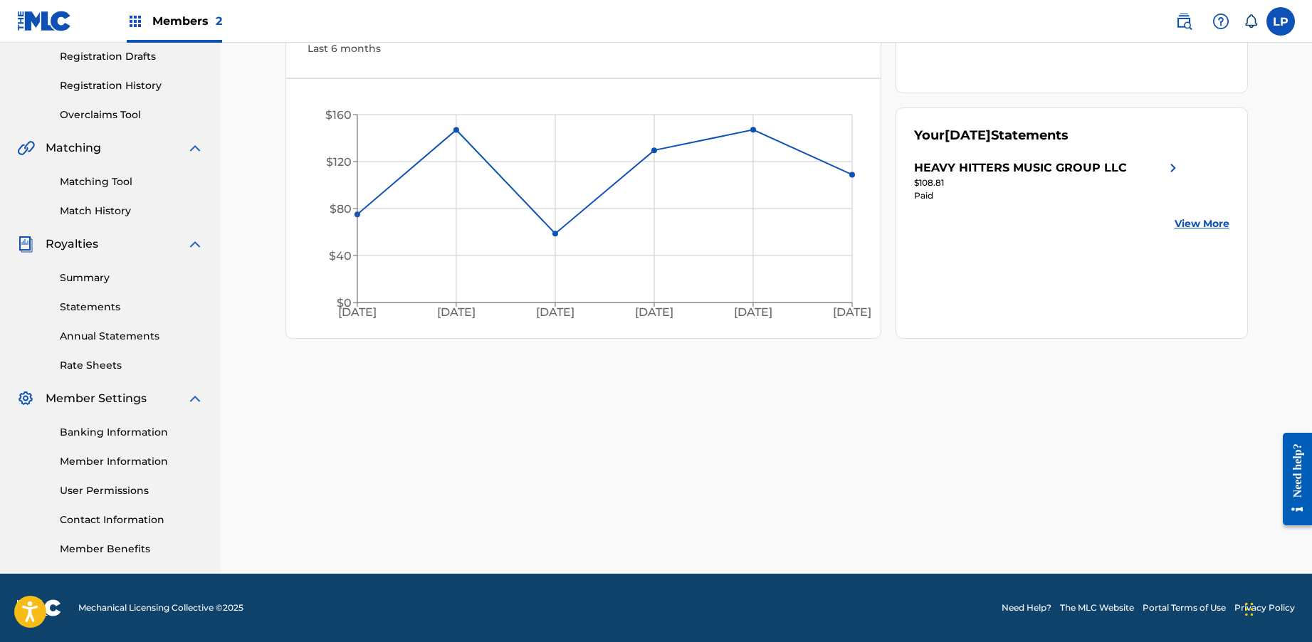
click at [125, 493] on link "User Permissions" at bounding box center [132, 491] width 144 height 15
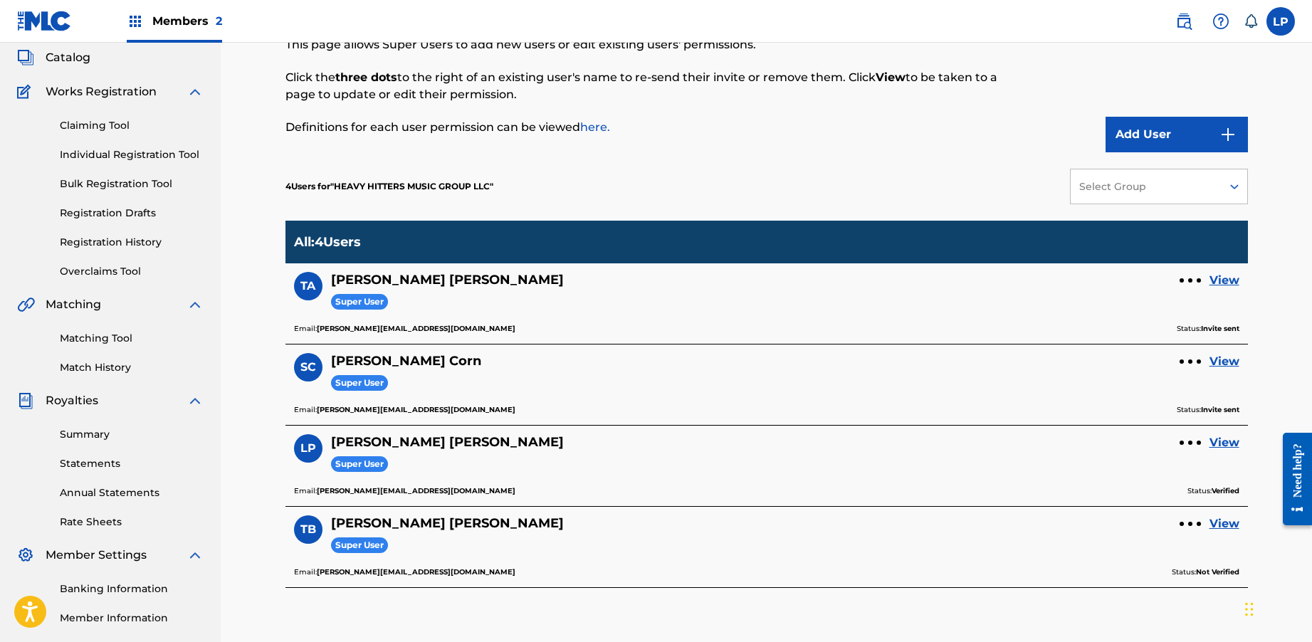
scroll to position [75, 0]
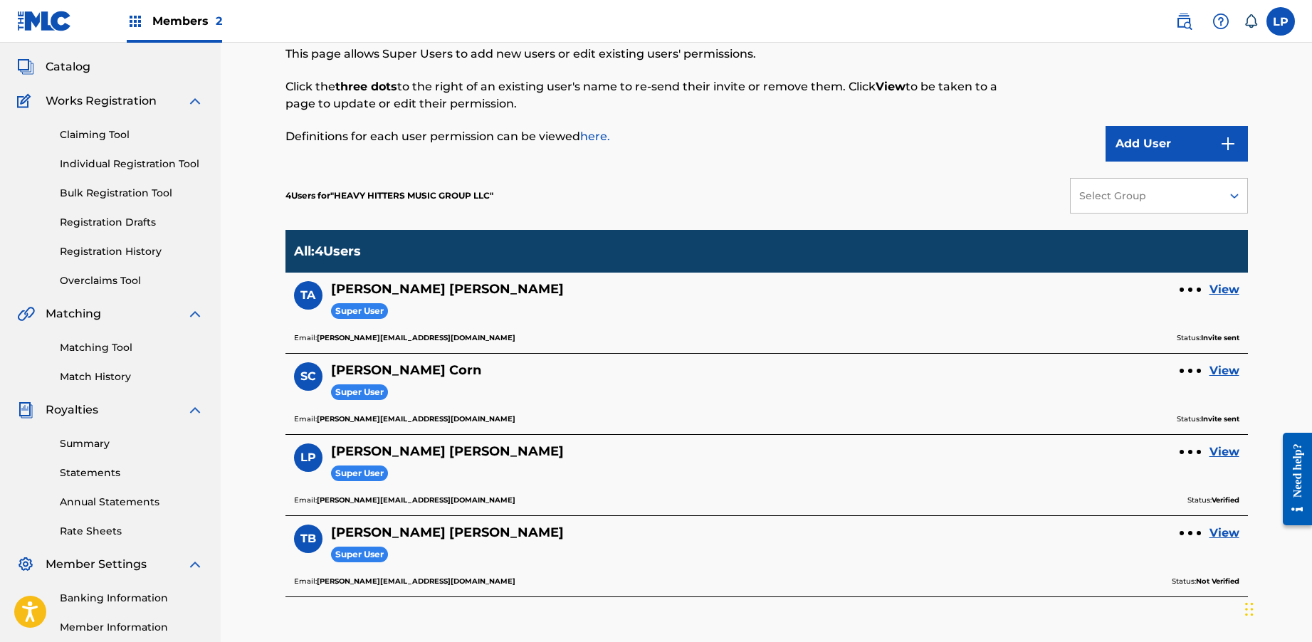
click at [1222, 291] on link "View" at bounding box center [1225, 289] width 30 height 17
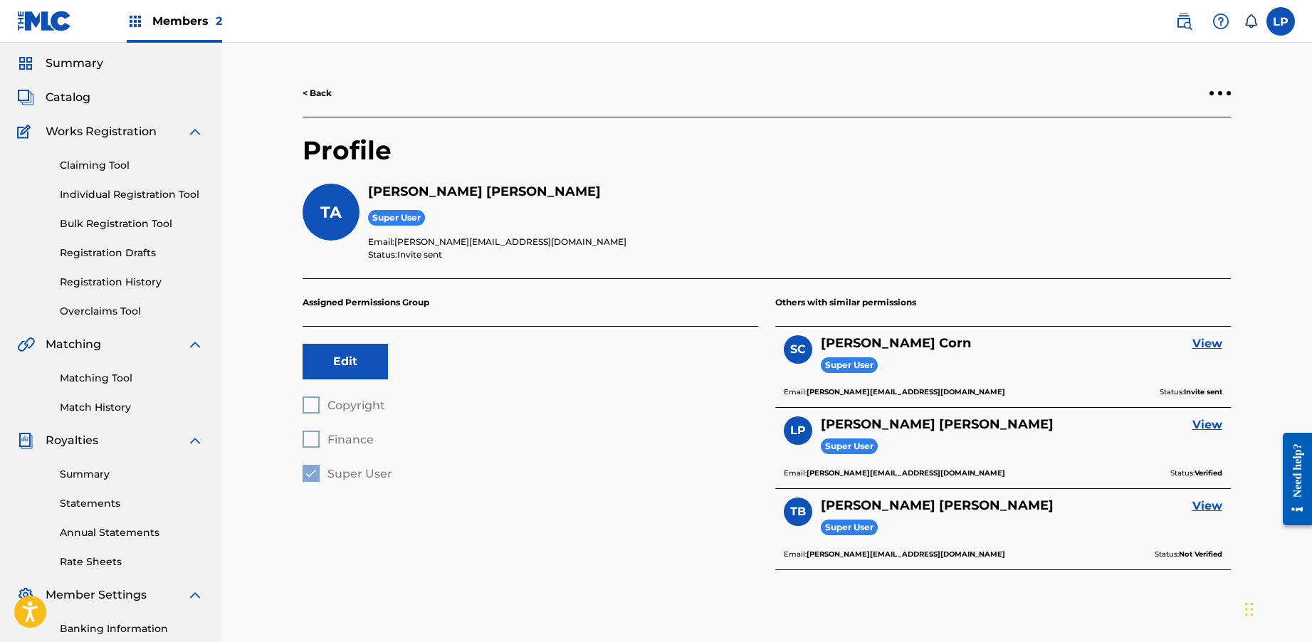
scroll to position [35, 0]
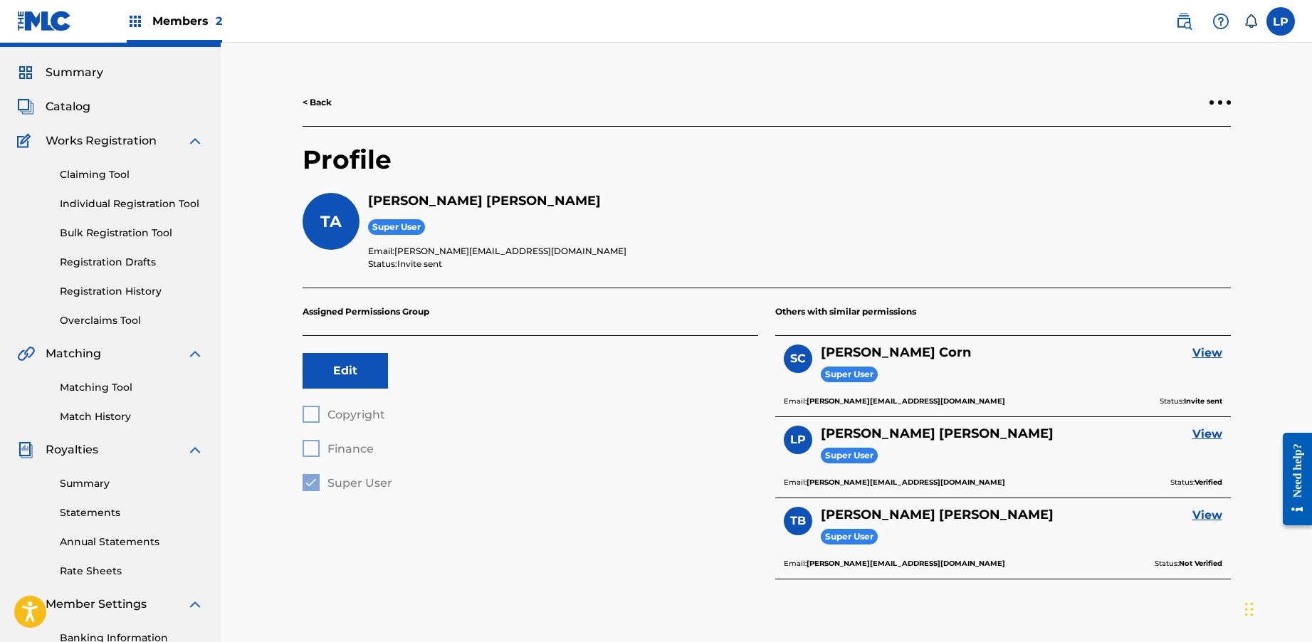
click at [1218, 101] on div at bounding box center [1220, 102] width 4 height 4
click at [1221, 32] on p "Resend Invite" at bounding box center [1220, 40] width 121 height 34
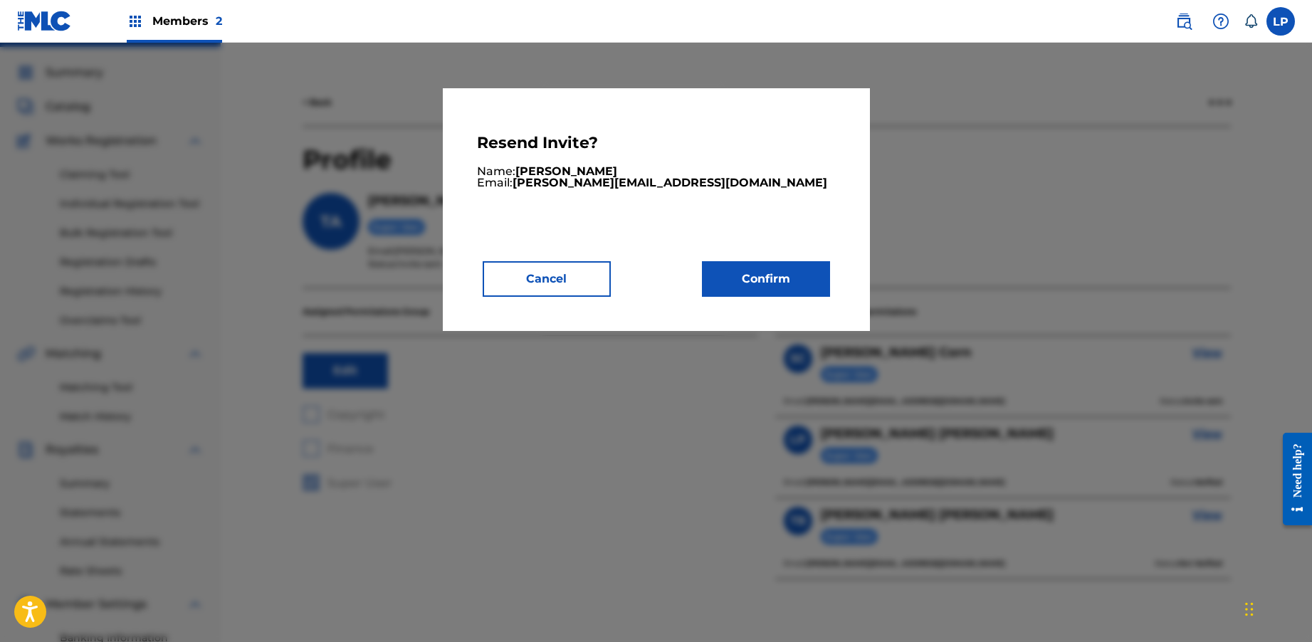
click at [788, 277] on button "Confirm" at bounding box center [766, 279] width 128 height 36
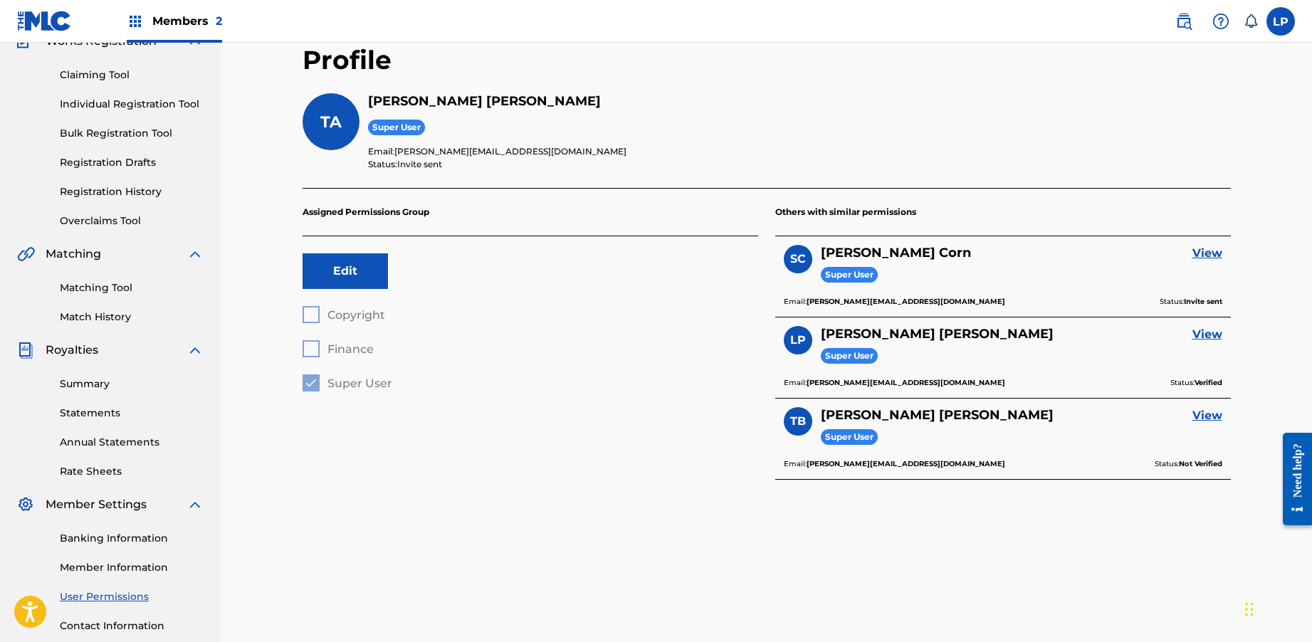
scroll to position [235, 0]
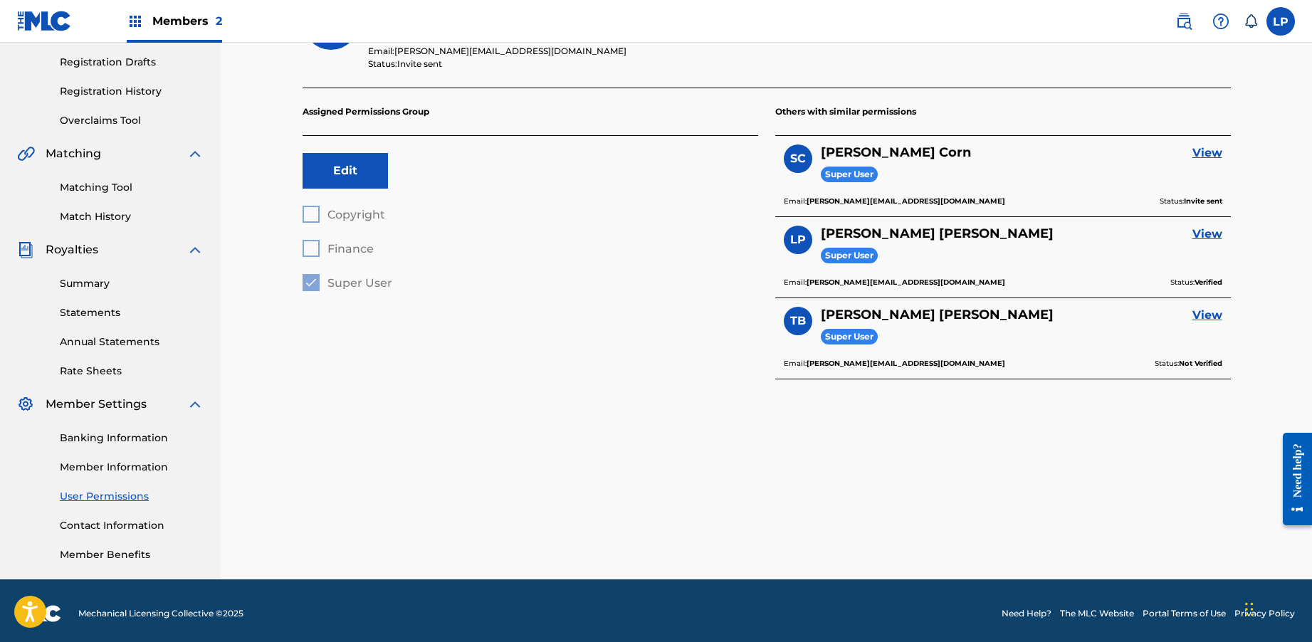
click at [129, 464] on link "Member Information" at bounding box center [132, 467] width 144 height 15
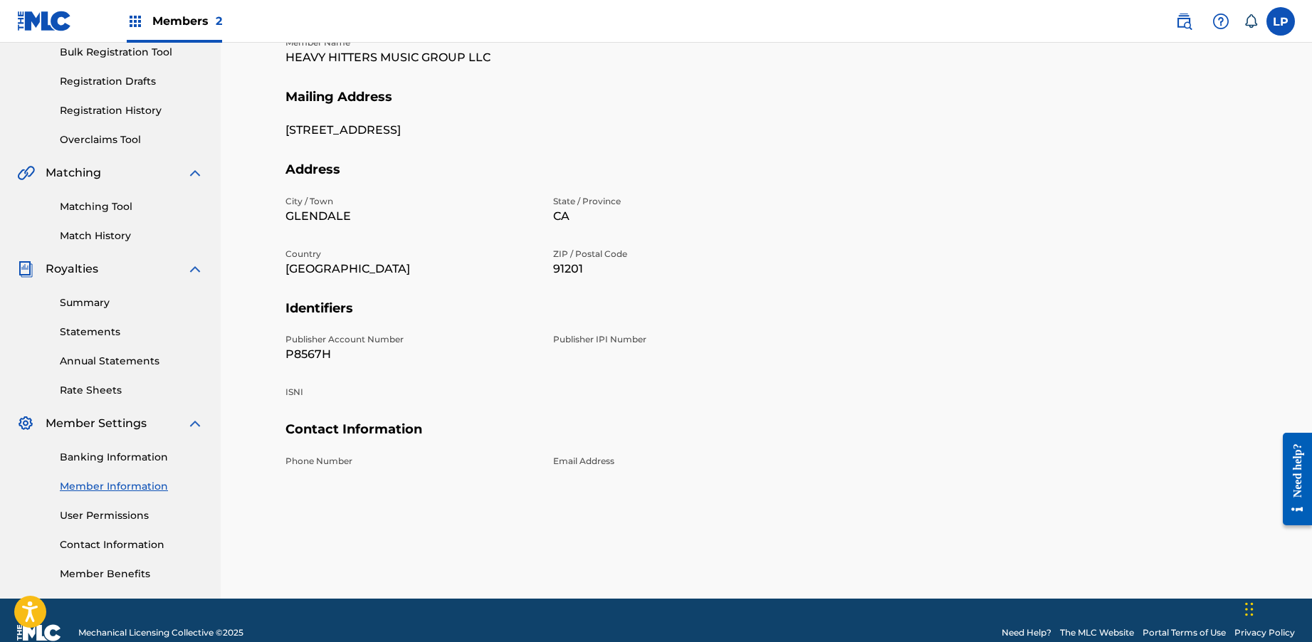
scroll to position [241, 0]
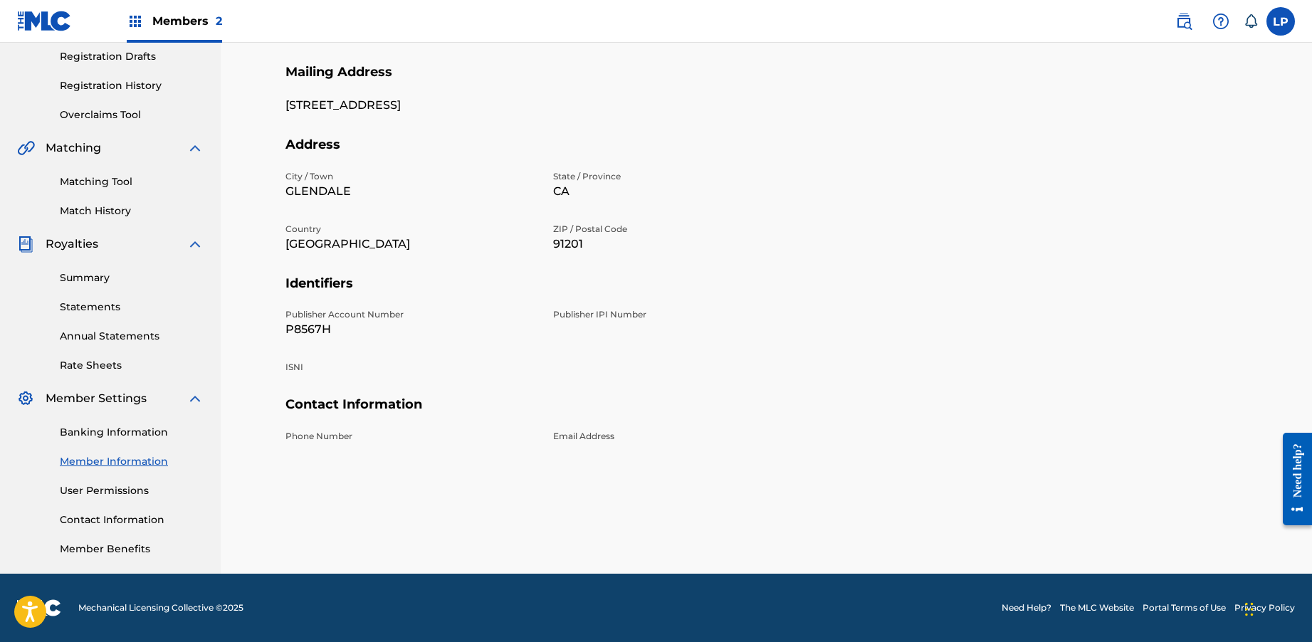
click at [171, 431] on link "Banking Information" at bounding box center [132, 432] width 144 height 15
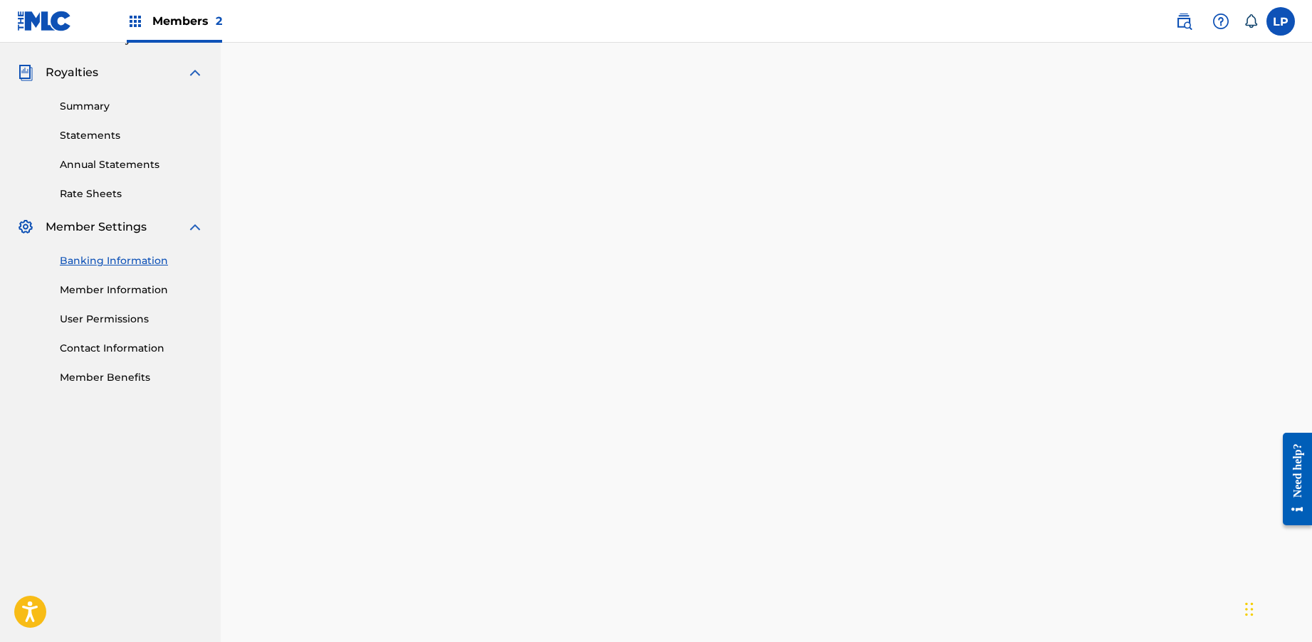
scroll to position [394, 0]
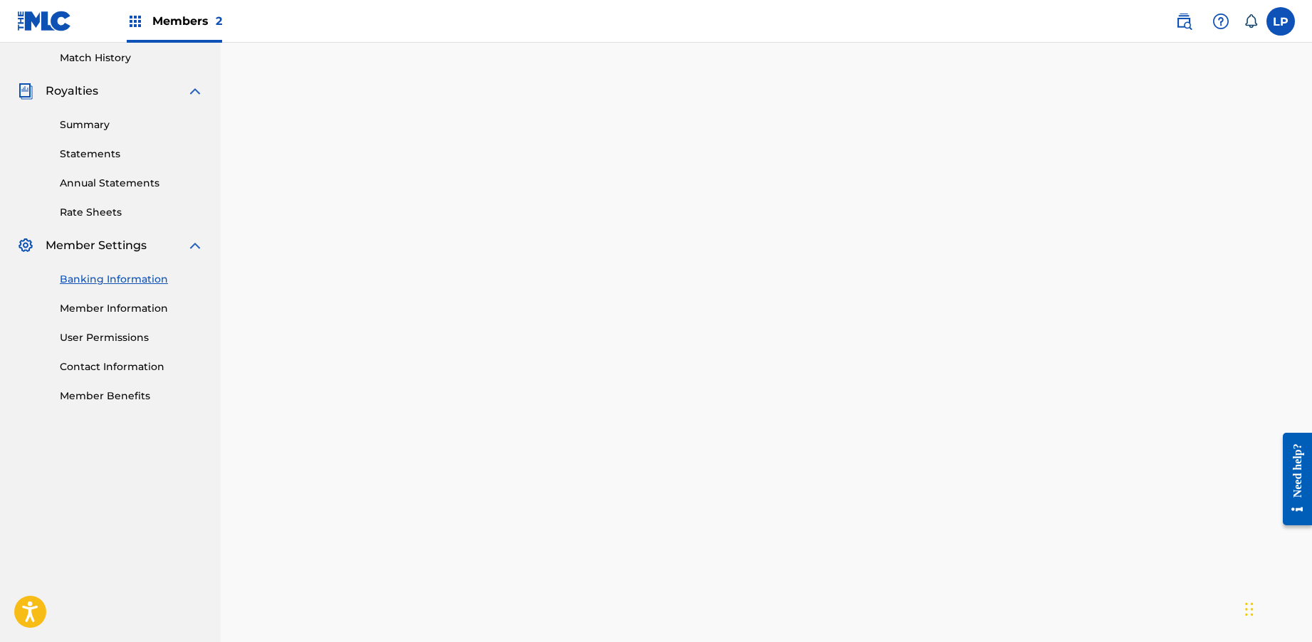
click at [122, 394] on link "Member Benefits" at bounding box center [132, 396] width 144 height 15
